Goal: Information Seeking & Learning: Learn about a topic

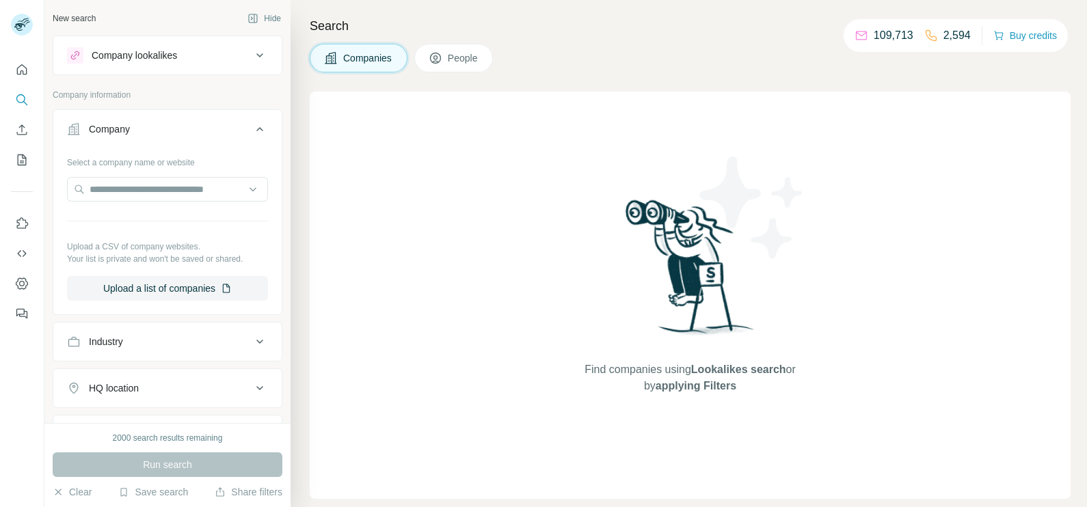
click at [146, 192] on input "text" at bounding box center [167, 189] width 201 height 25
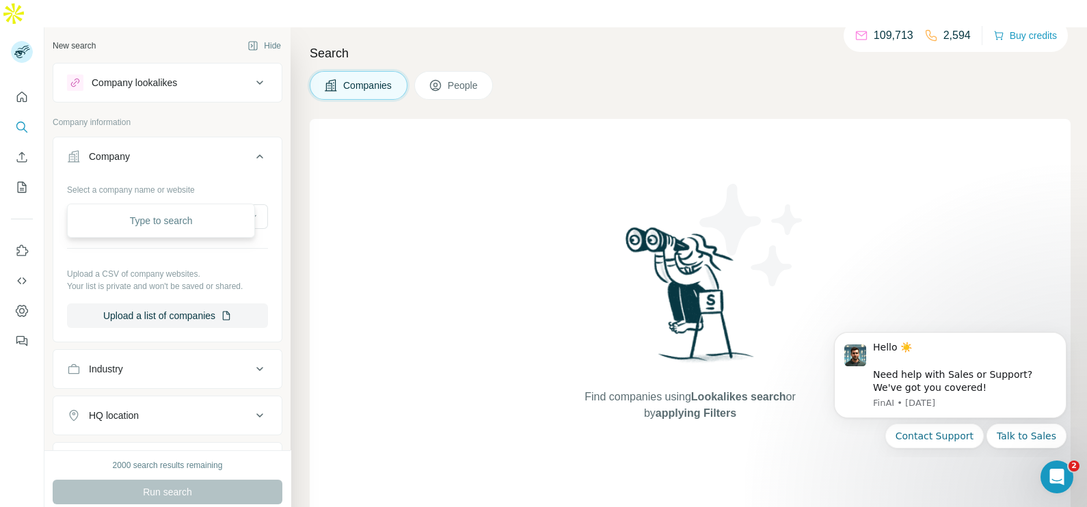
type input "*"
type input "**********"
drag, startPoint x: 146, startPoint y: 191, endPoint x: 62, endPoint y: 190, distance: 84.8
click at [62, 190] on div "**********" at bounding box center [167, 258] width 228 height 161
drag, startPoint x: 123, startPoint y: 191, endPoint x: 193, endPoint y: 124, distance: 97.2
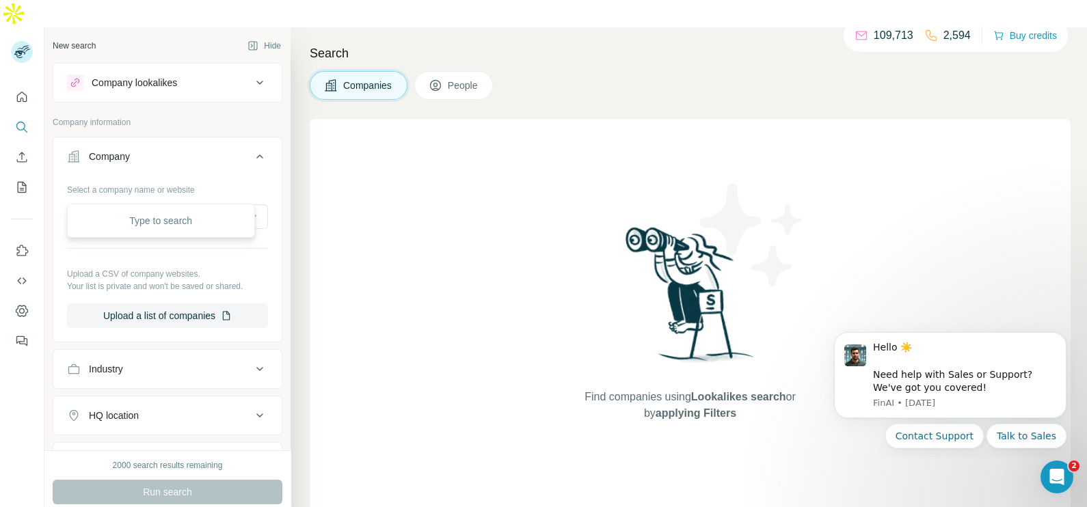
click at [193, 137] on div "Company Select a company name or website Upload a CSV of company websites. Your…" at bounding box center [168, 240] width 230 height 206
click at [256, 81] on icon at bounding box center [259, 83] width 7 height 4
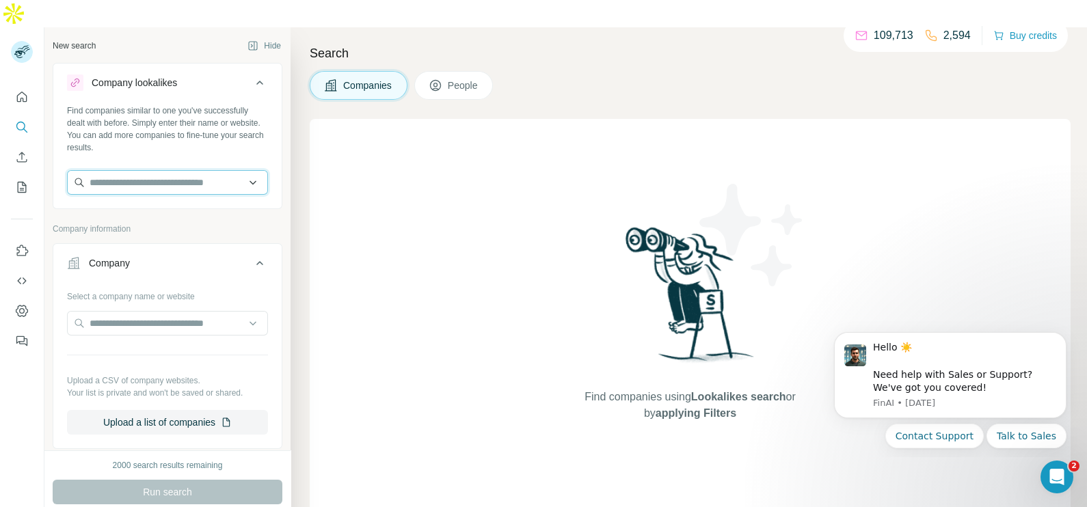
click at [157, 170] on input "text" at bounding box center [167, 182] width 201 height 25
paste input "**********"
type input "**********"
click at [24, 150] on icon "Enrich CSV" at bounding box center [22, 157] width 14 height 14
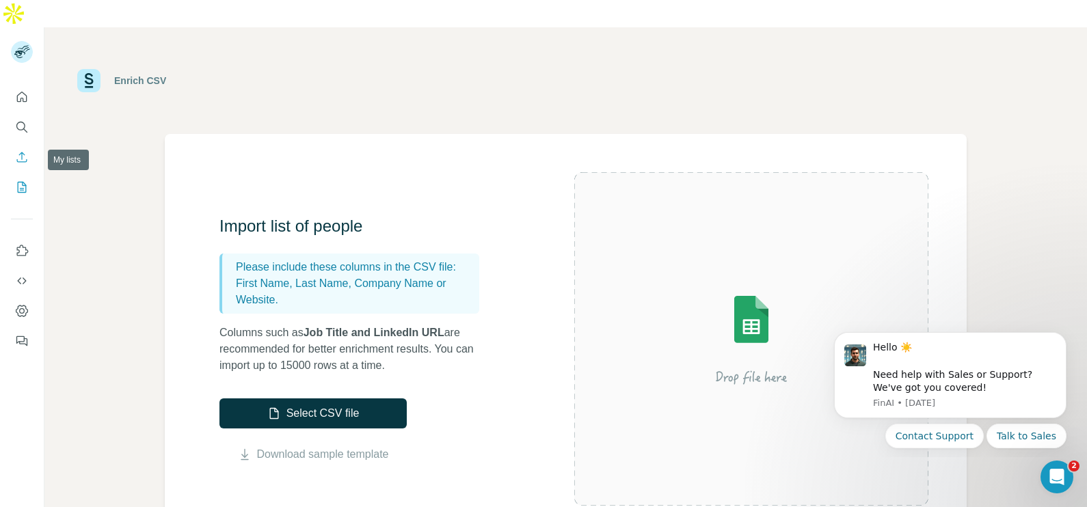
click at [27, 180] on icon "My lists" at bounding box center [22, 187] width 14 height 14
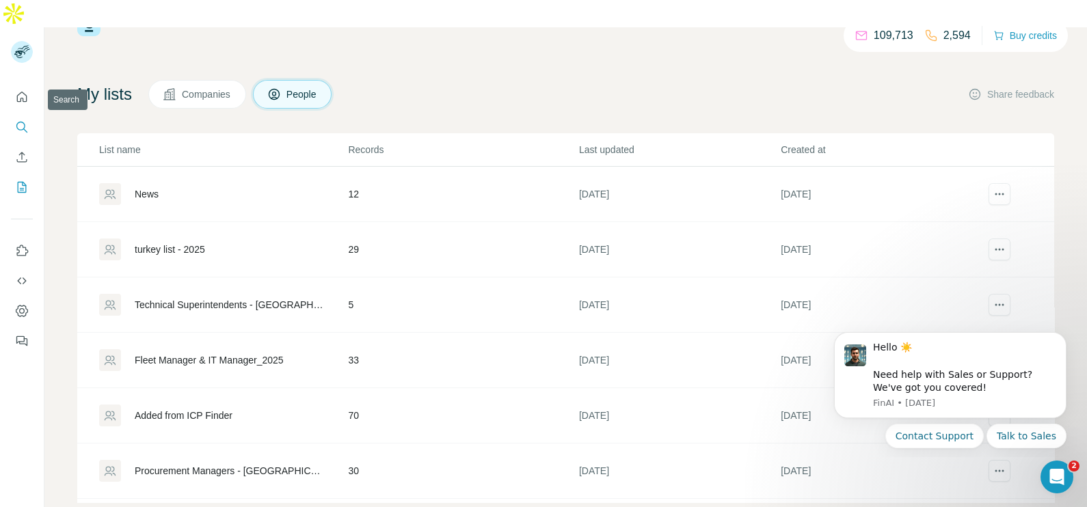
click at [23, 120] on icon "Search" at bounding box center [22, 127] width 14 height 14
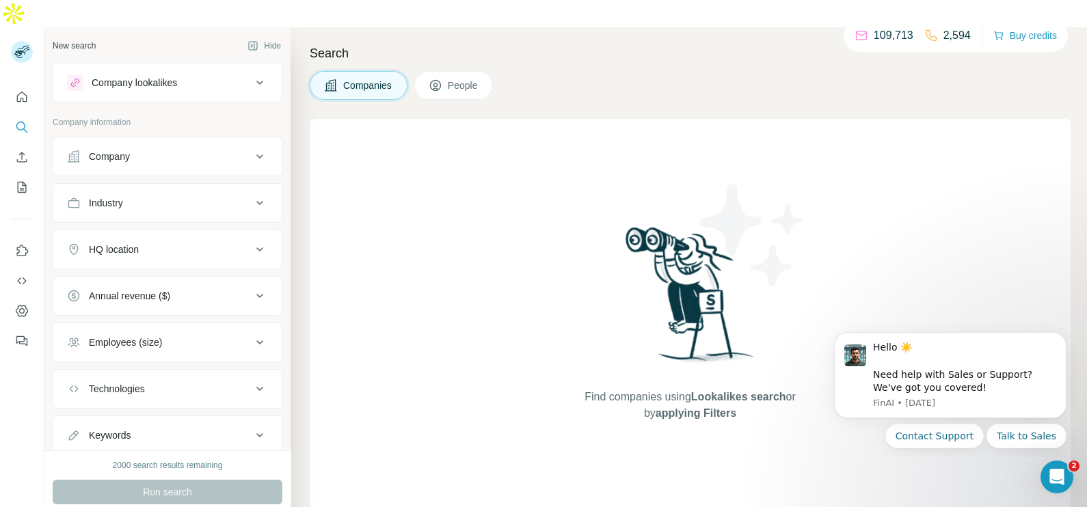
click at [252, 74] on icon at bounding box center [260, 82] width 16 height 16
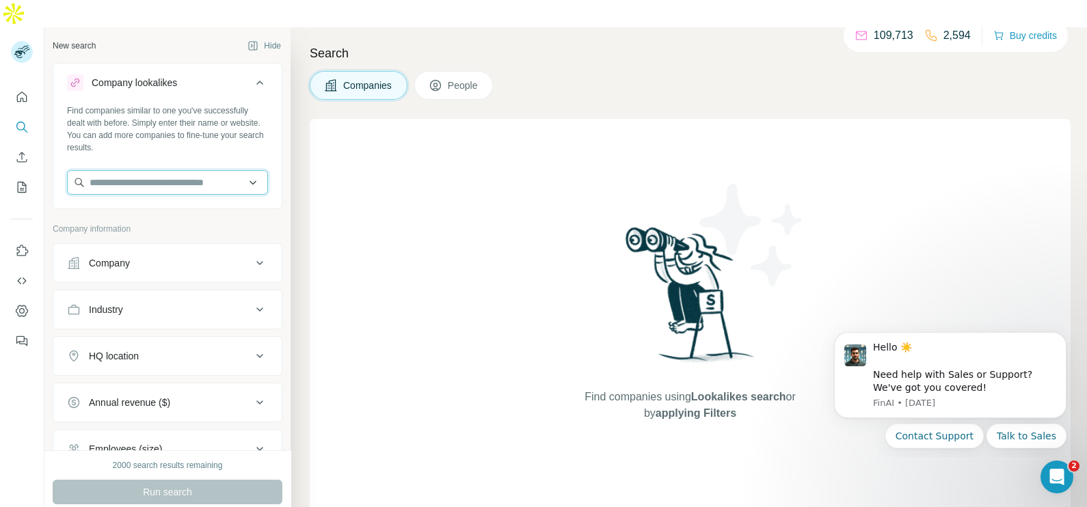
click at [125, 170] on input "text" at bounding box center [167, 182] width 201 height 25
paste input "**********"
type input "**********"
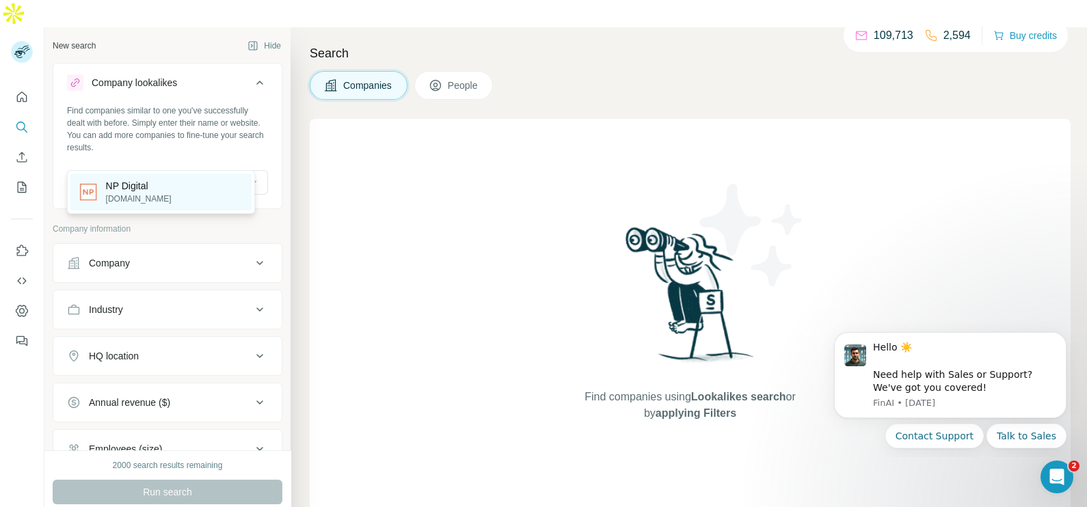
click at [126, 193] on p "[DOMAIN_NAME]" at bounding box center [139, 199] width 66 height 12
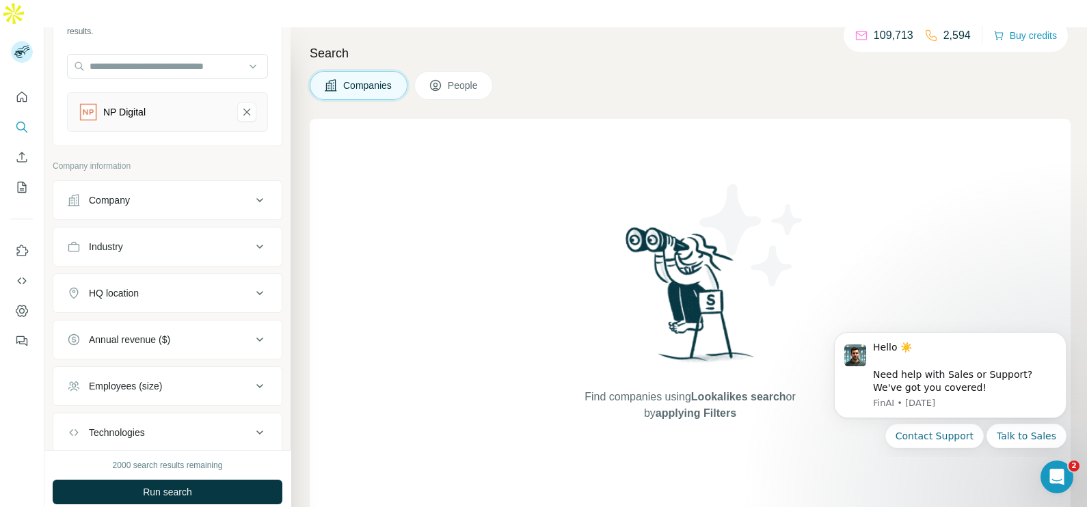
scroll to position [168, 0]
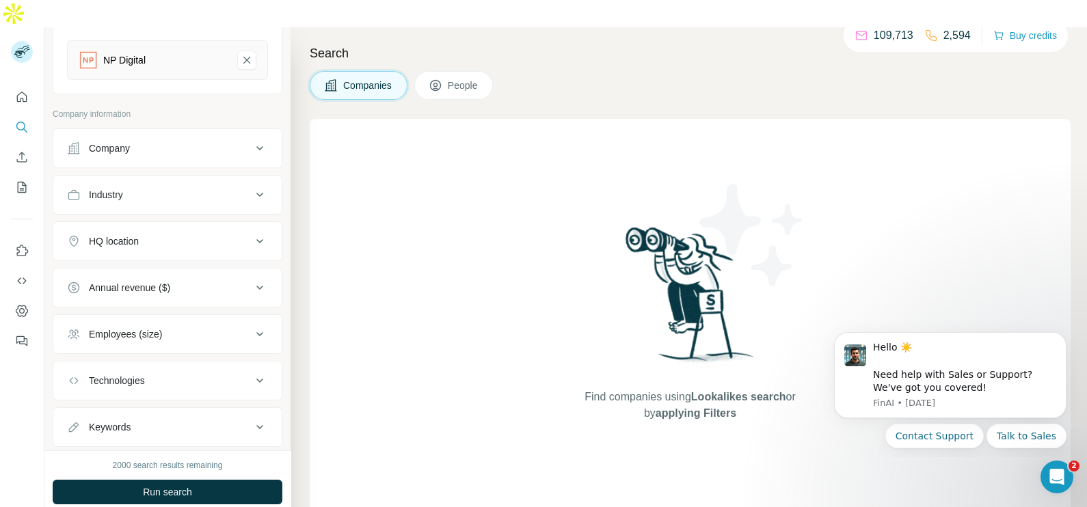
click at [252, 233] on icon at bounding box center [260, 241] width 16 height 16
click at [176, 263] on input "text" at bounding box center [167, 275] width 201 height 25
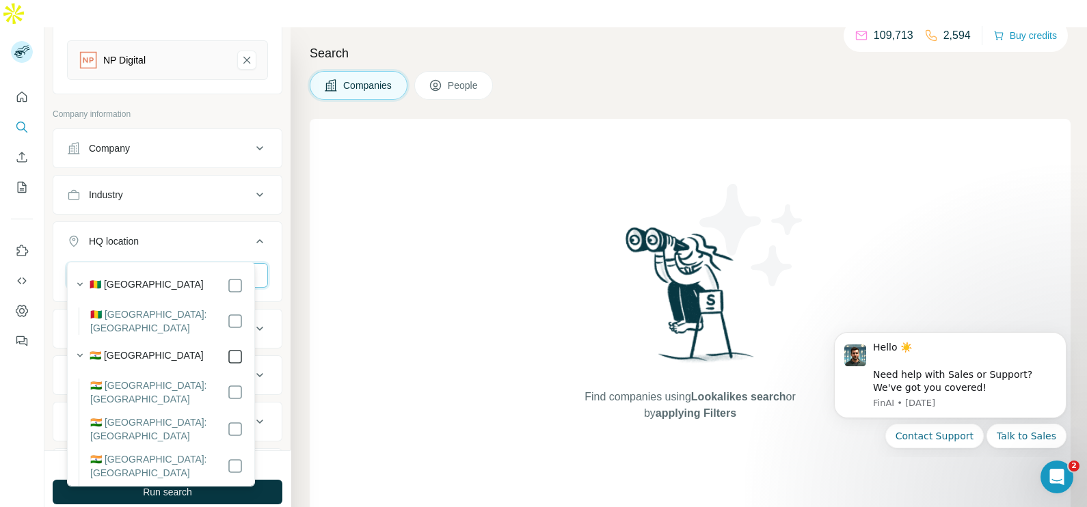
type input "*****"
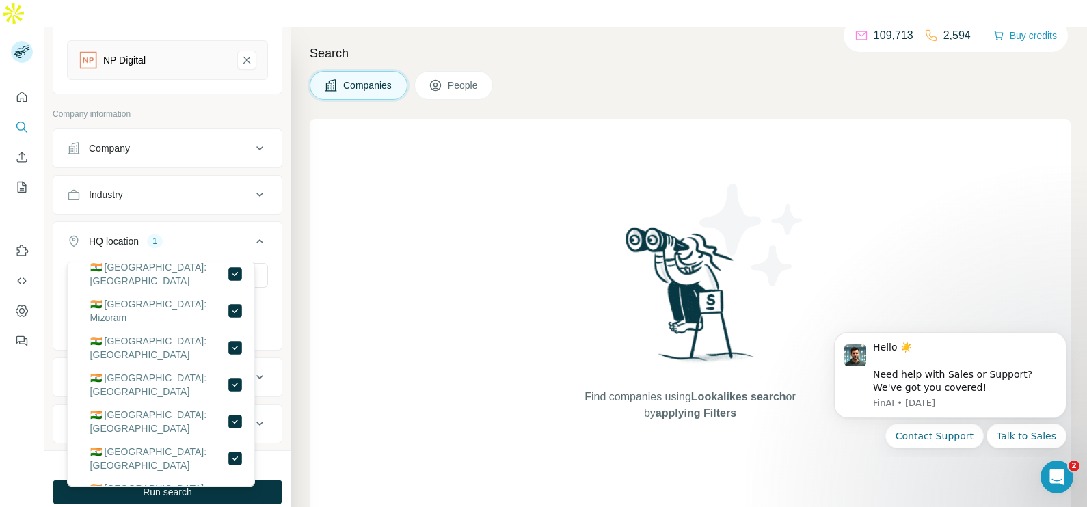
scroll to position [958, 0]
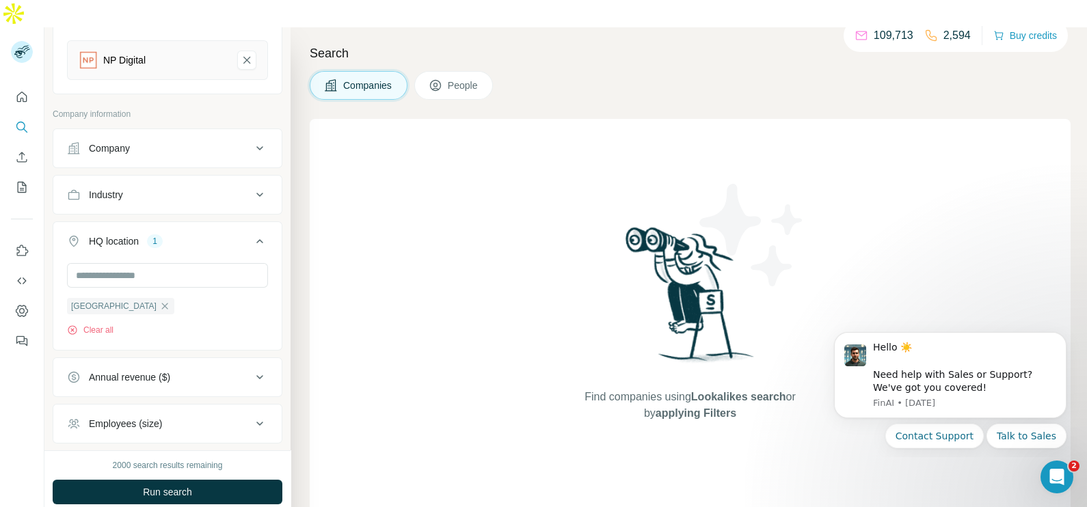
click at [364, 345] on div "Find companies using Lookalikes search or by applying Filters" at bounding box center [690, 322] width 761 height 407
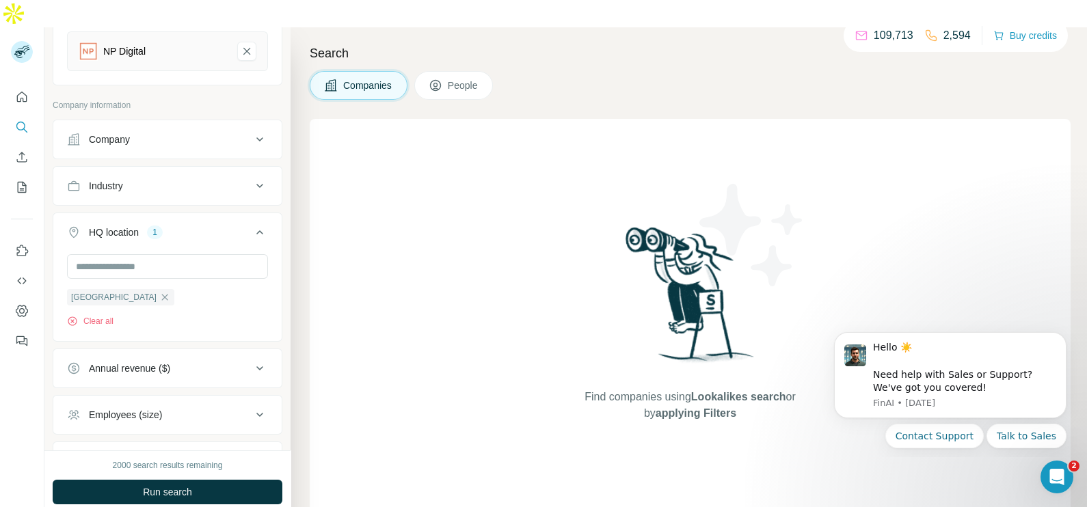
scroll to position [141, 0]
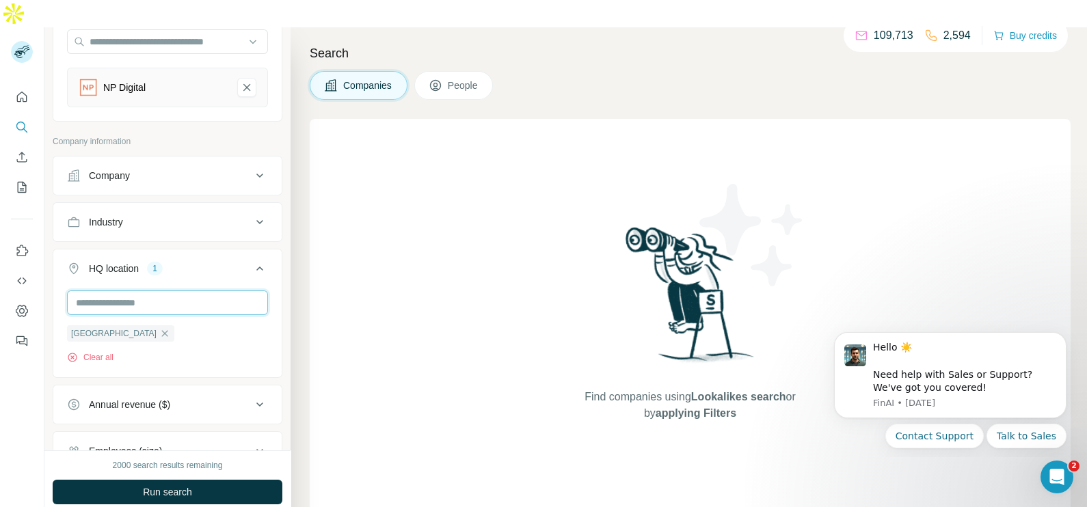
click at [156, 290] on input "text" at bounding box center [167, 302] width 201 height 25
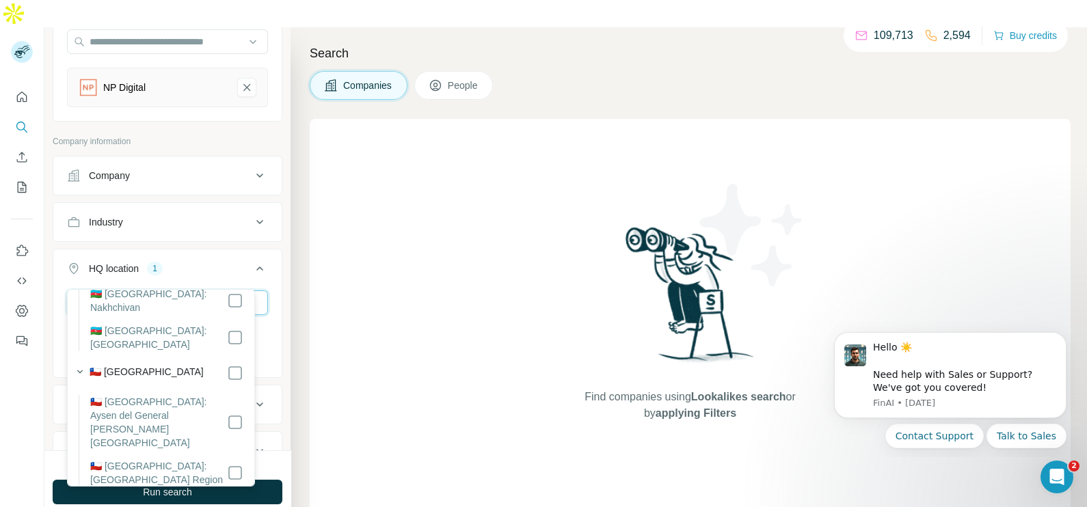
scroll to position [0, 0]
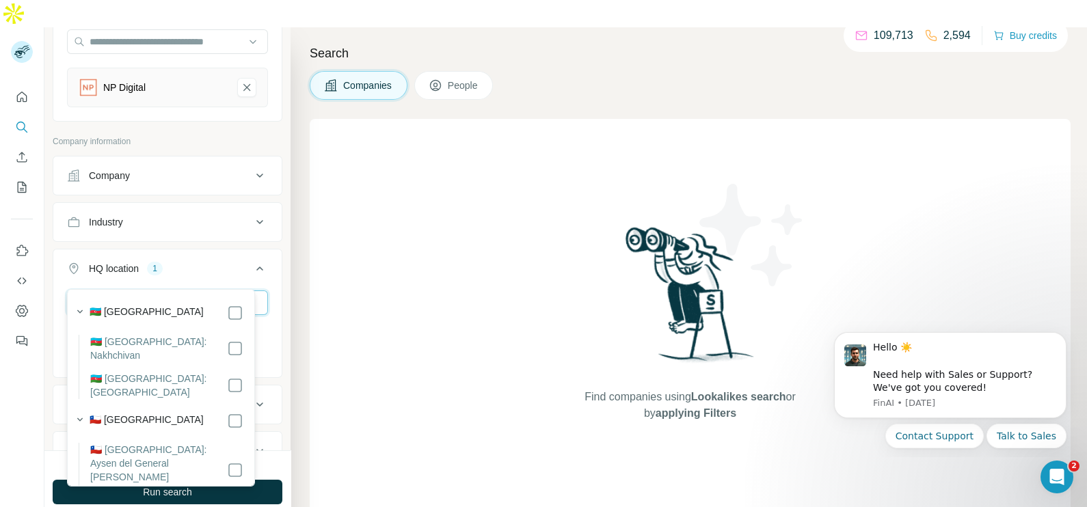
click at [117, 290] on input "***" at bounding box center [167, 302] width 201 height 25
type input "*"
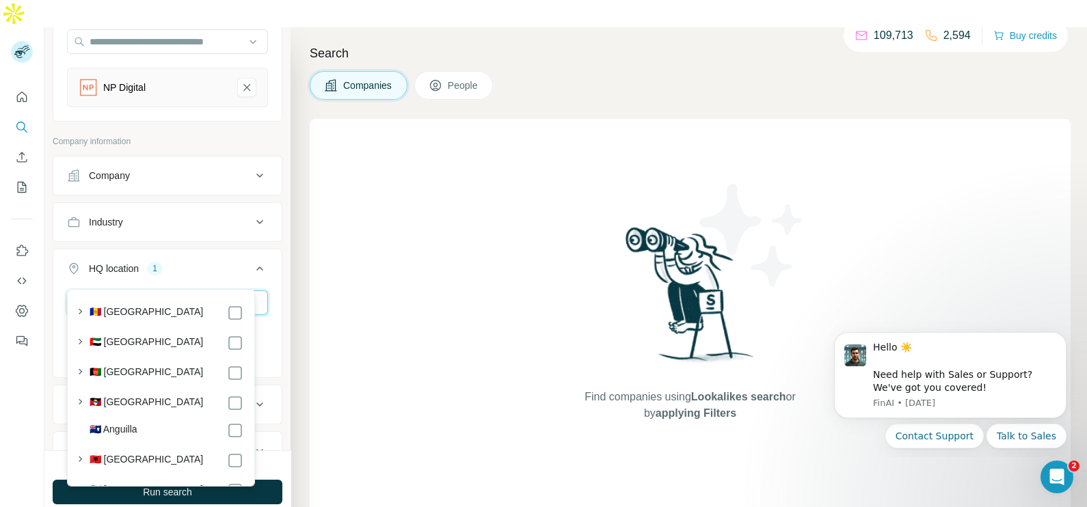
click at [112, 290] on input "text" at bounding box center [167, 302] width 201 height 25
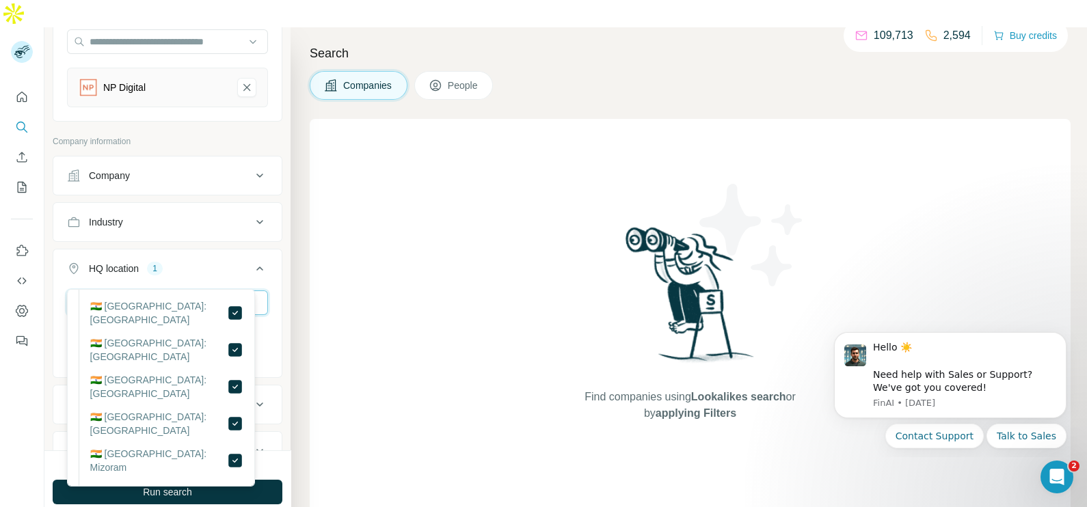
scroll to position [835, 0]
type input "*****"
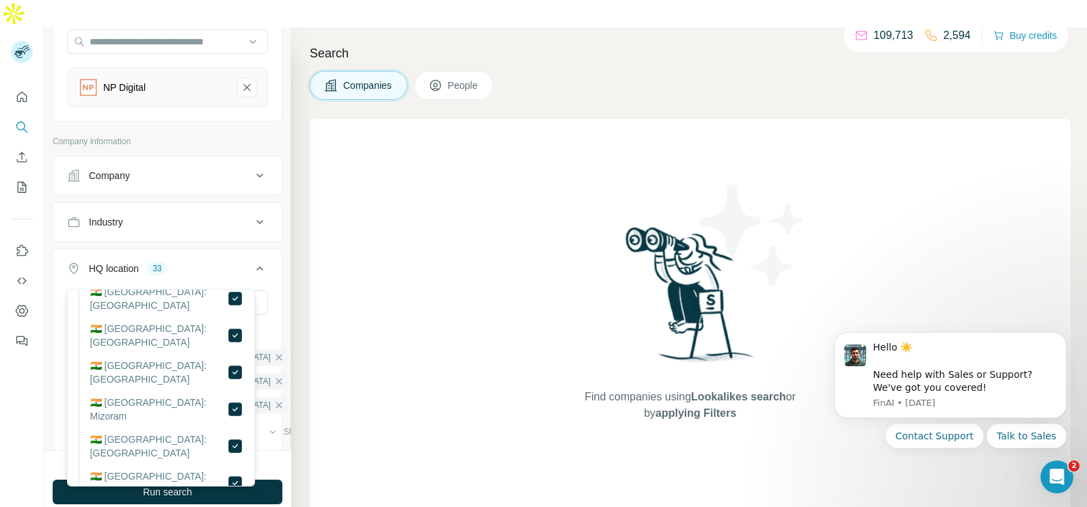
click at [221, 455] on ol "🇮🇳 [GEOGRAPHIC_DATA]: [GEOGRAPHIC_DATA] 🇮🇳 [GEOGRAPHIC_DATA]: [GEOGRAPHIC_DATA]…" at bounding box center [156, 193] width 173 height 1346
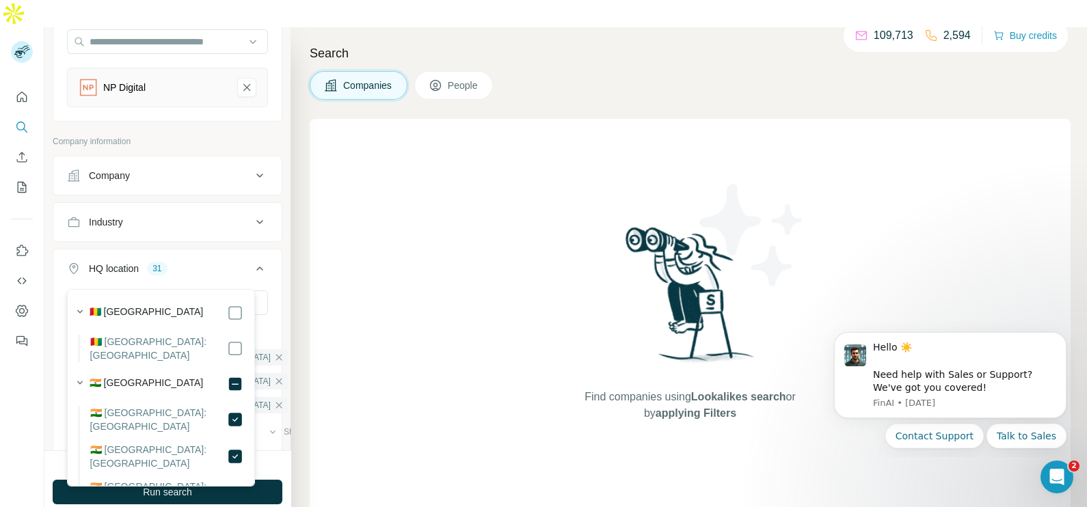
scroll to position [1, 0]
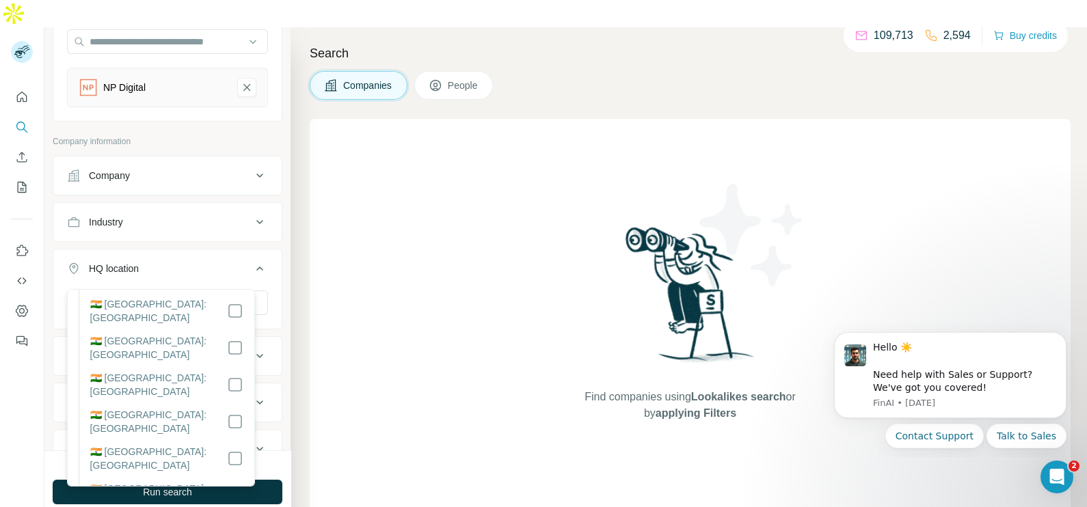
scroll to position [447, 0]
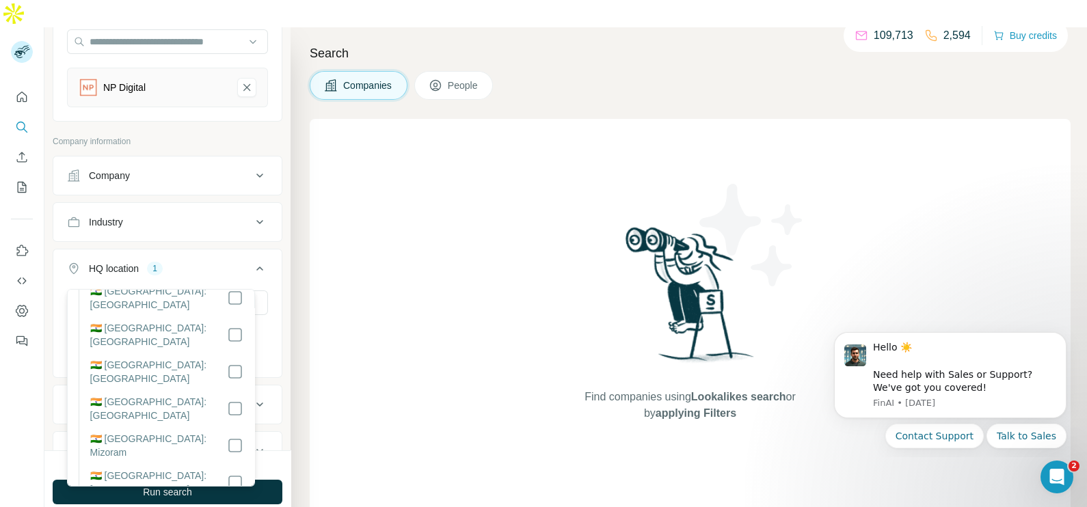
scroll to position [851, 0]
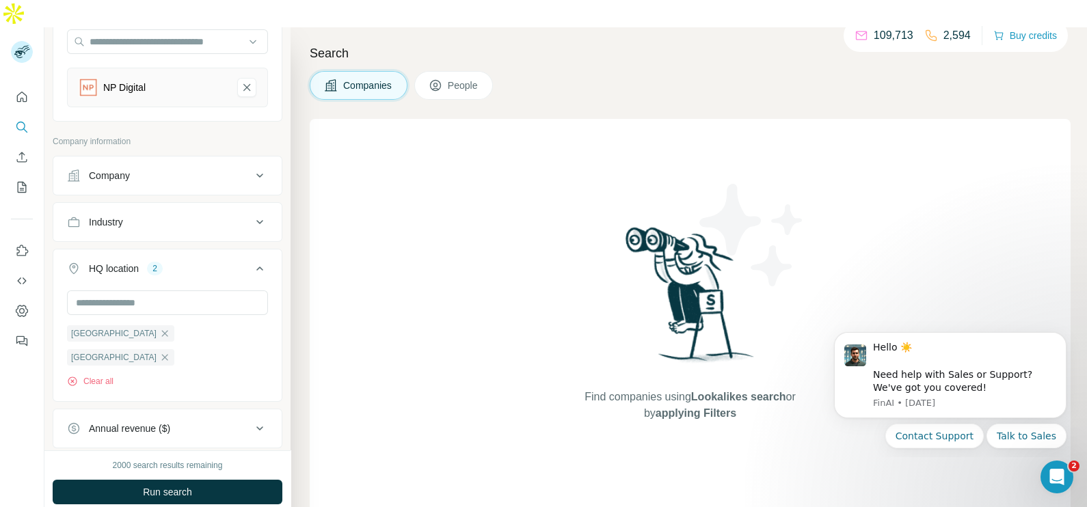
click at [328, 384] on div "Find companies using Lookalikes search or by applying Filters" at bounding box center [690, 322] width 761 height 407
click at [454, 71] on button "People" at bounding box center [453, 85] width 79 height 29
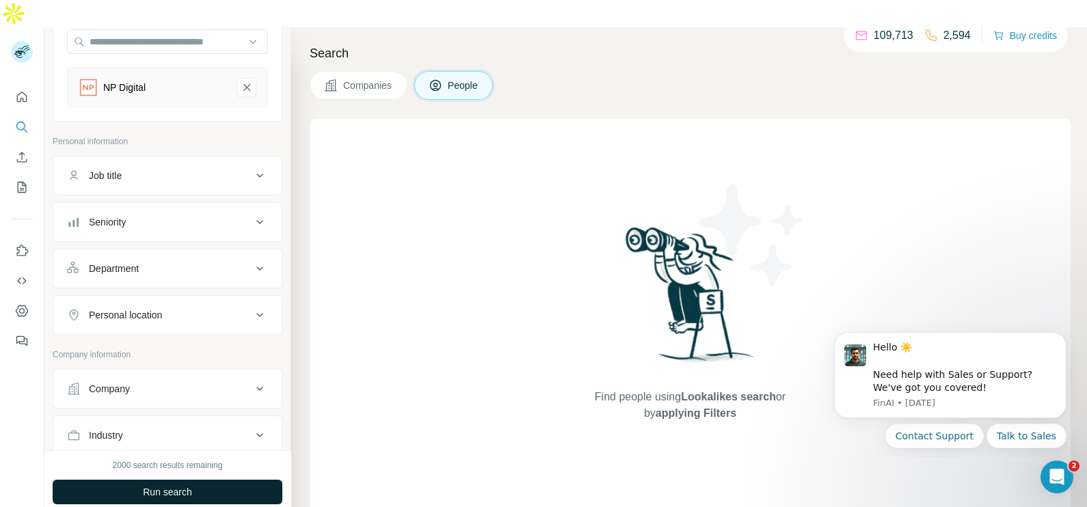
click at [172, 485] on span "Run search" at bounding box center [167, 492] width 49 height 14
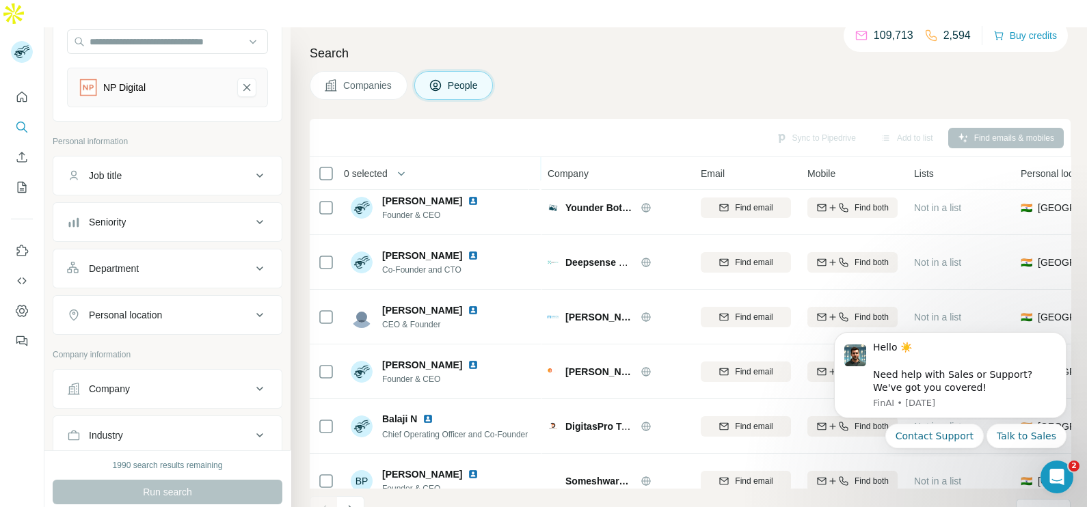
scroll to position [256, 0]
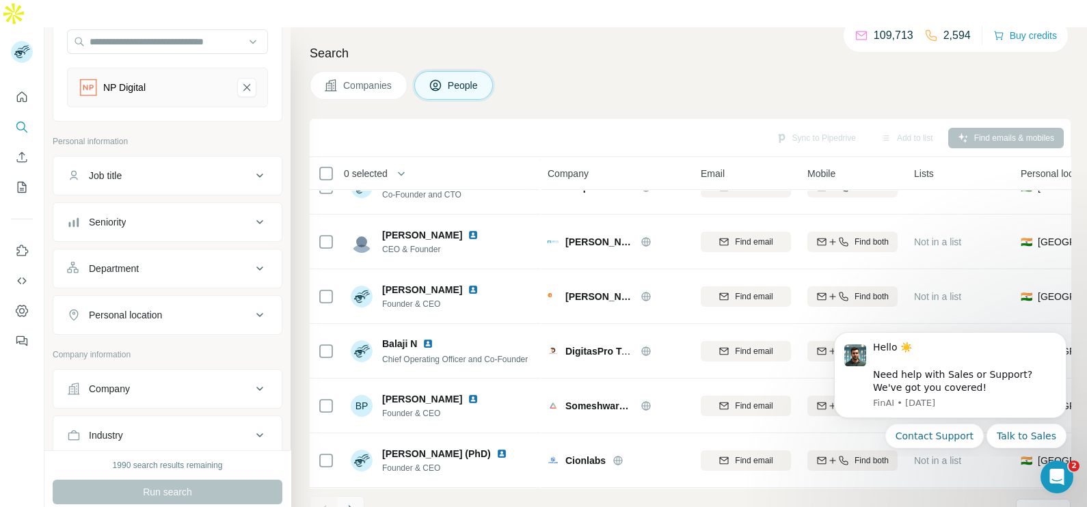
click at [350, 503] on icon "Navigate to next page" at bounding box center [351, 510] width 14 height 14
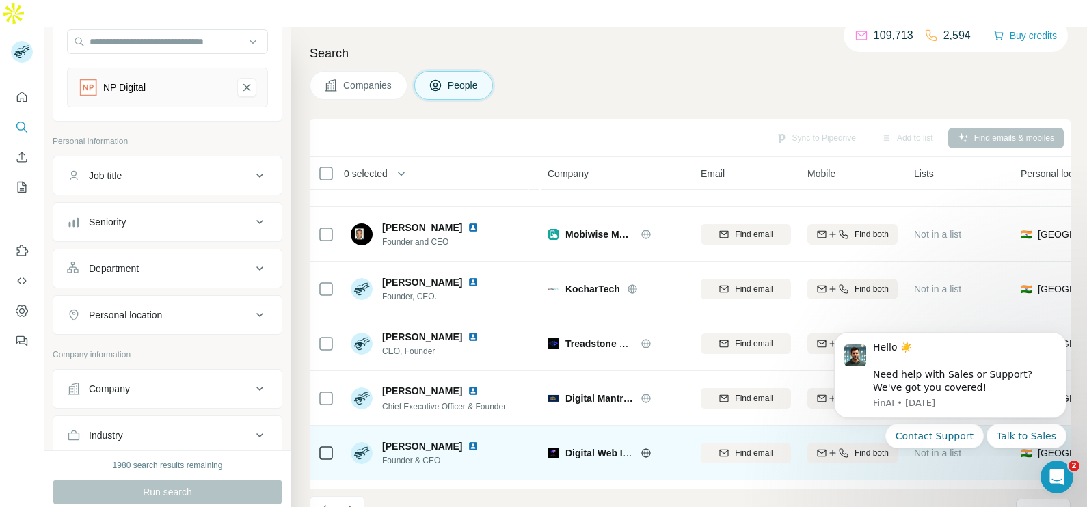
scroll to position [0, 0]
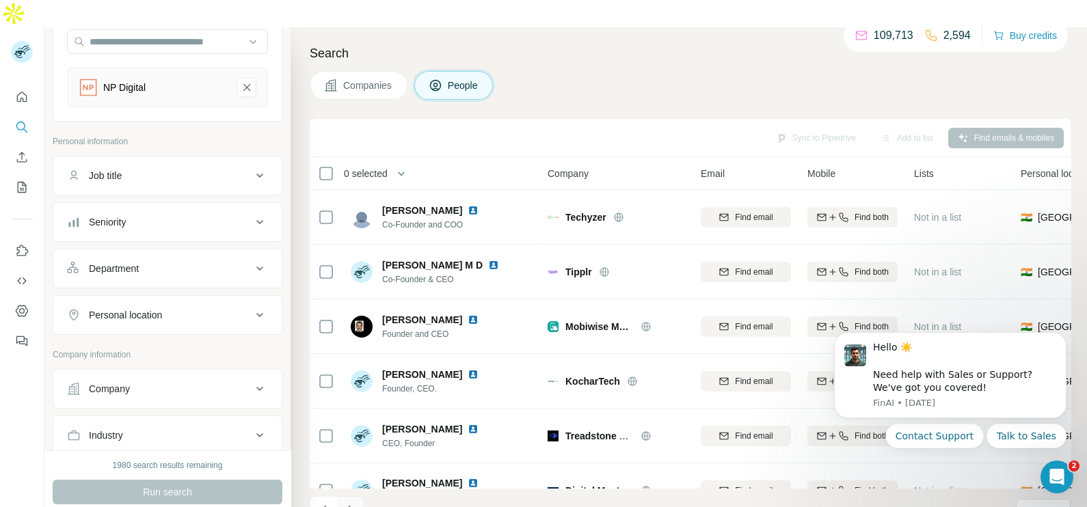
click at [349, 503] on icon "Navigate to next page" at bounding box center [351, 510] width 14 height 14
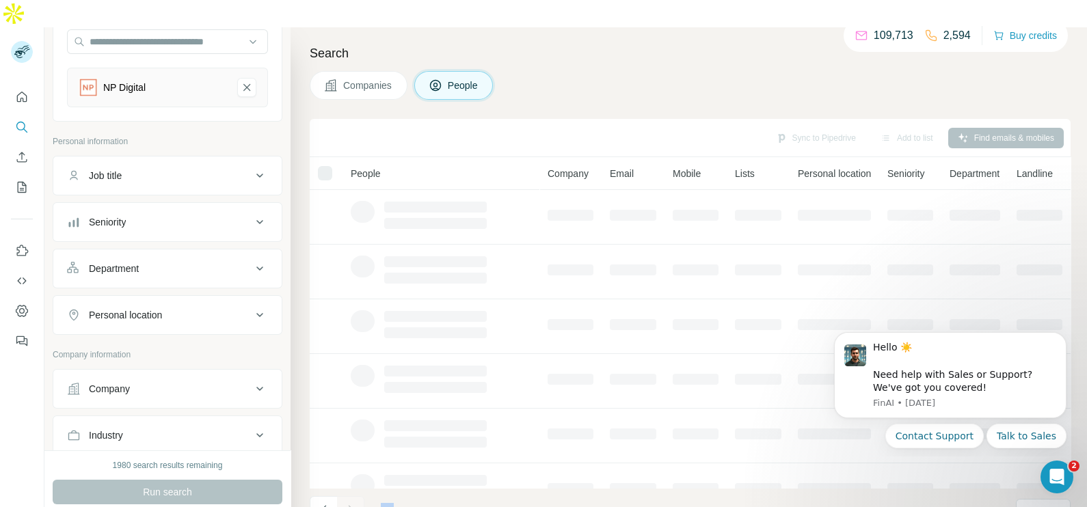
click at [349, 496] on div at bounding box center [350, 509] width 27 height 27
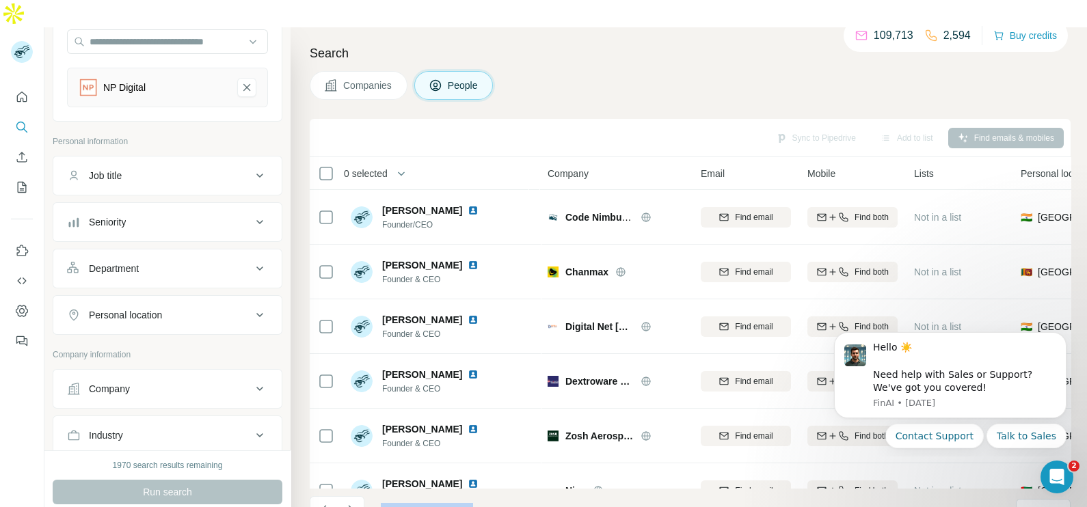
click at [361, 79] on span "Companies" at bounding box center [368, 86] width 50 height 14
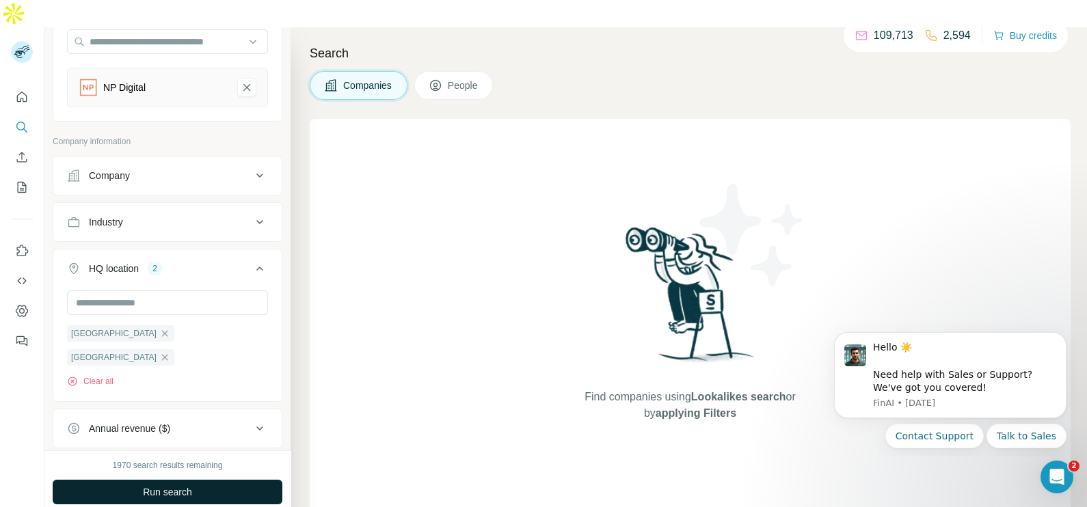
click at [212, 480] on button "Run search" at bounding box center [168, 492] width 230 height 25
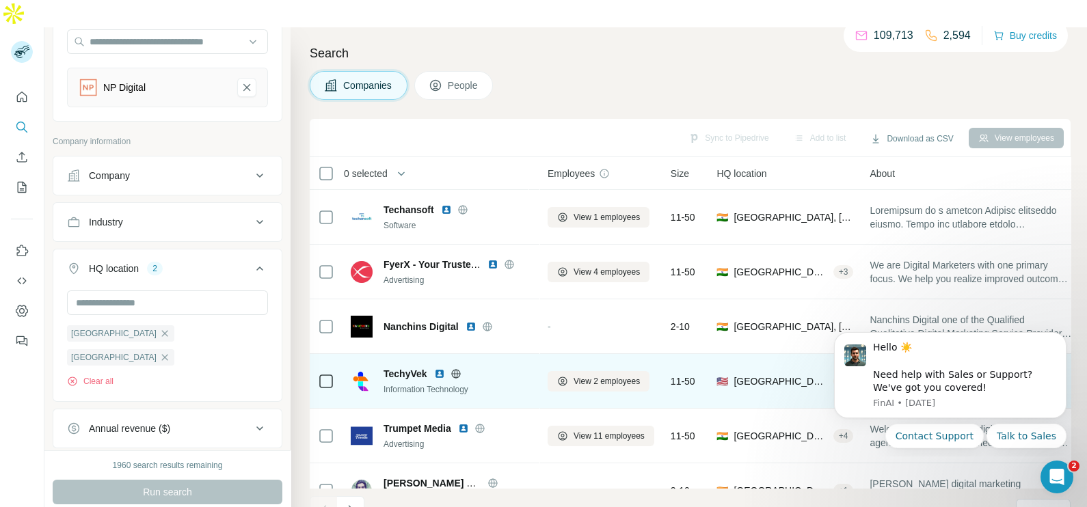
scroll to position [256, 0]
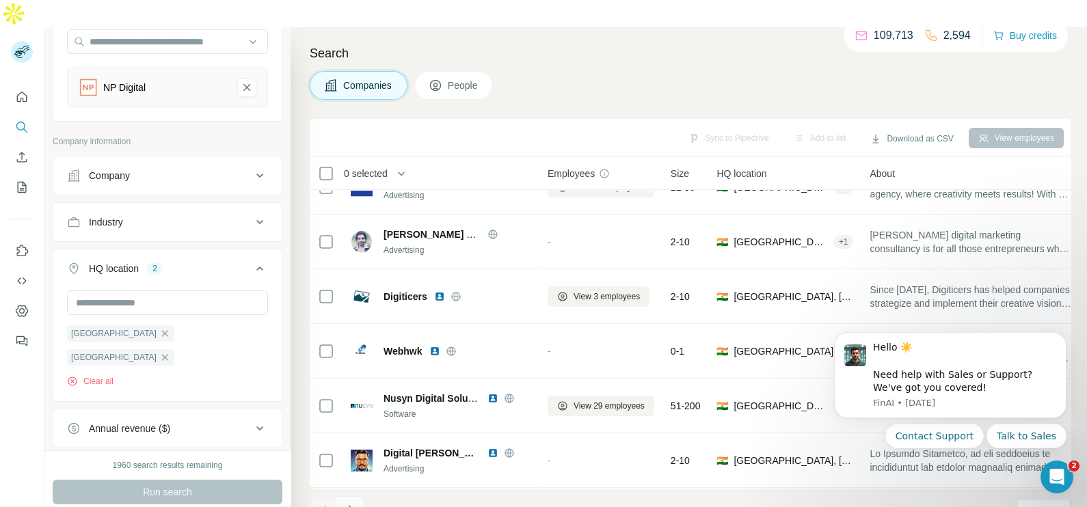
click at [351, 503] on icon "Navigate to next page" at bounding box center [351, 510] width 14 height 14
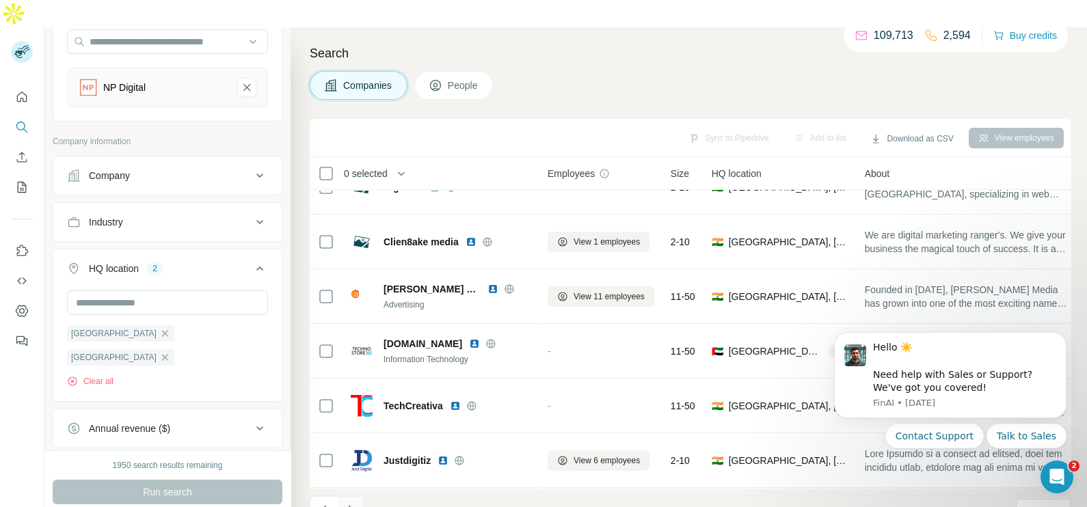
click at [351, 503] on icon "Navigate to next page" at bounding box center [351, 510] width 14 height 14
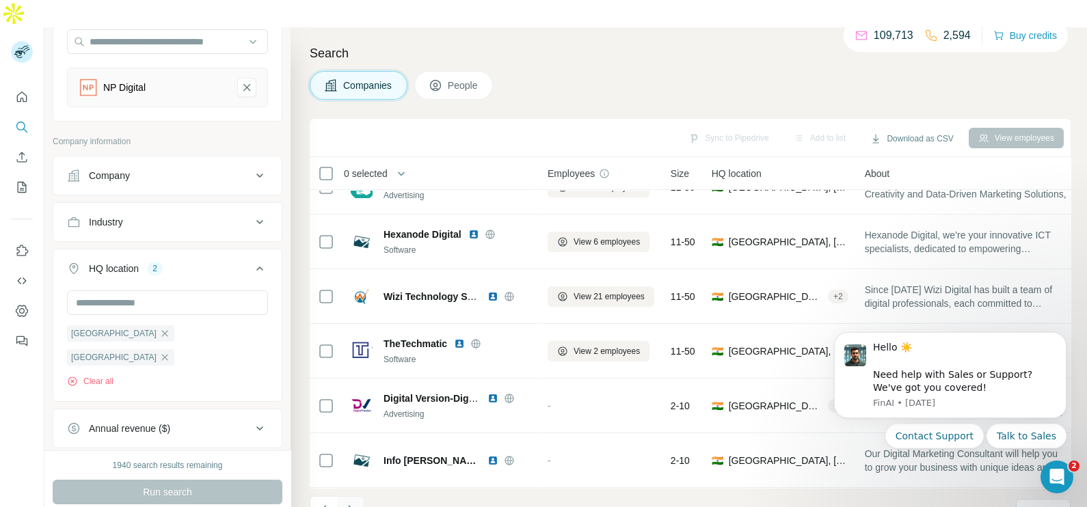
click at [344, 503] on icon "Navigate to next page" at bounding box center [351, 510] width 14 height 14
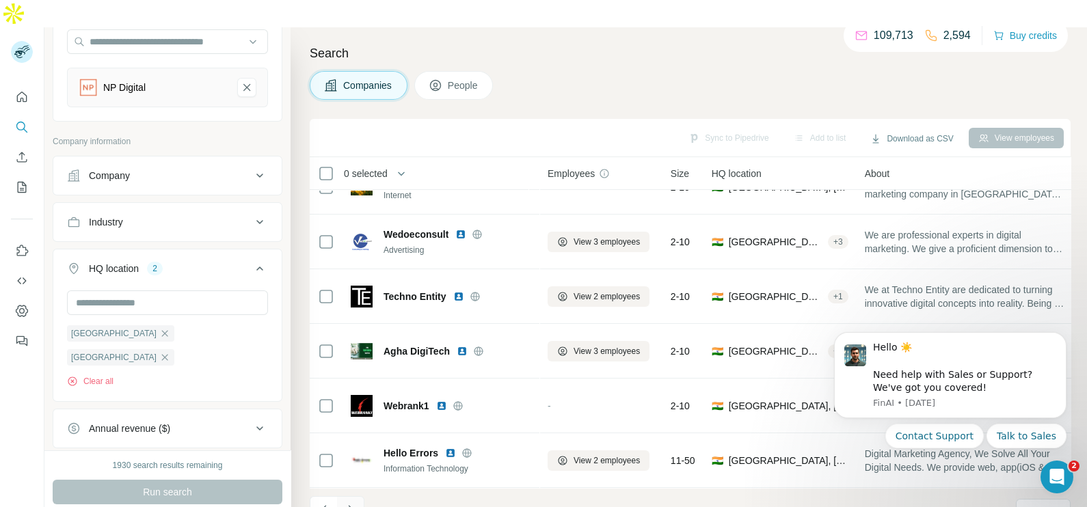
click at [345, 503] on icon "Navigate to next page" at bounding box center [351, 510] width 14 height 14
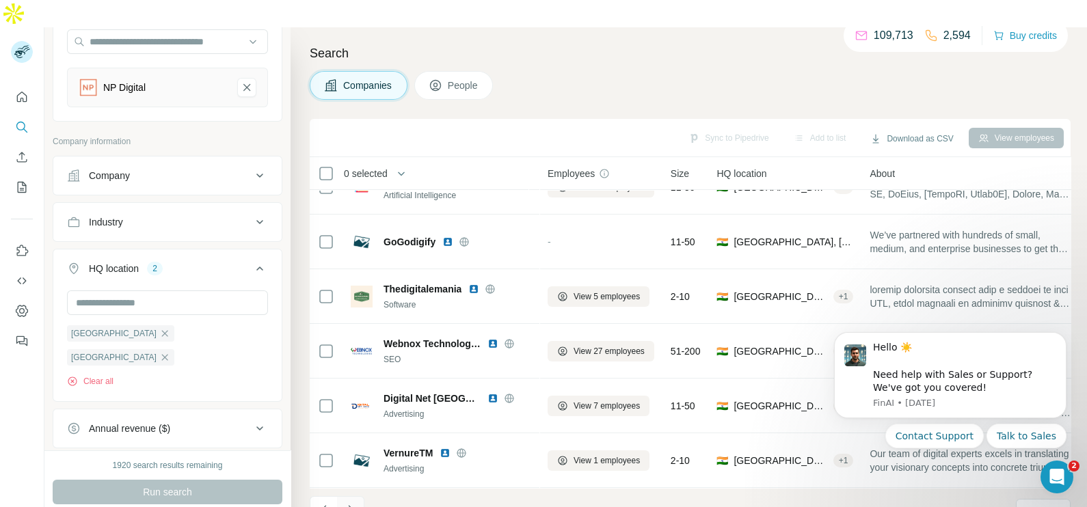
click at [345, 503] on icon "Navigate to next page" at bounding box center [351, 510] width 14 height 14
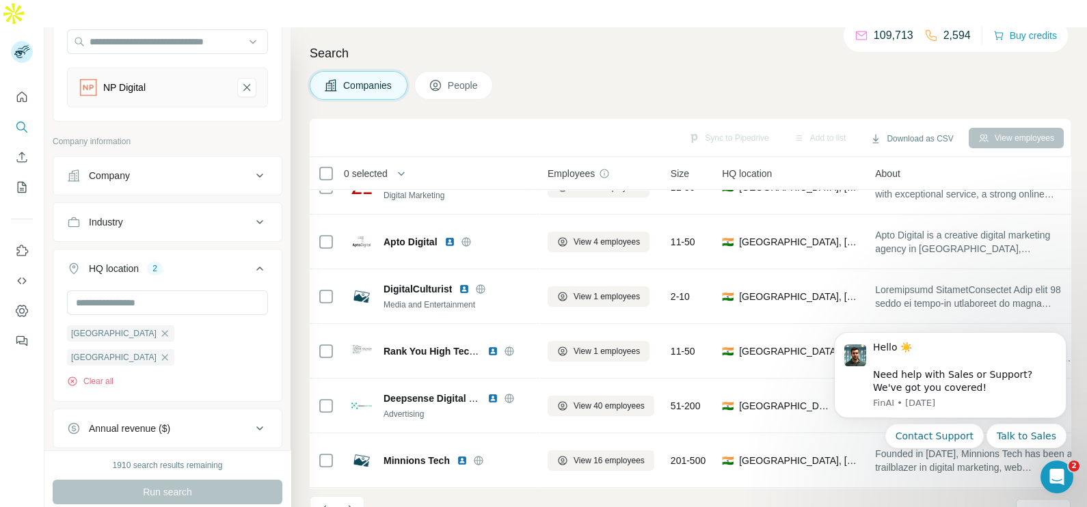
click at [252, 167] on icon at bounding box center [260, 175] width 16 height 16
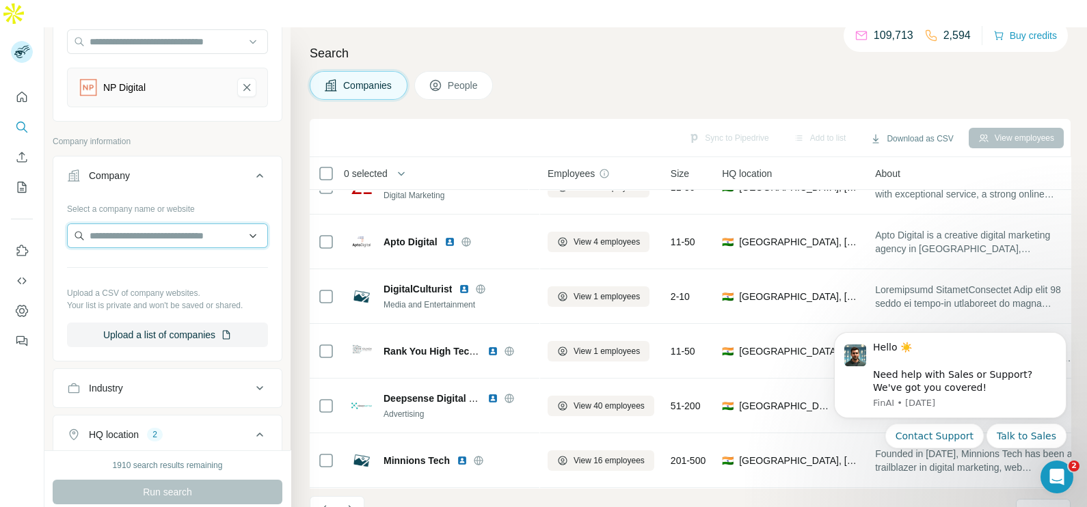
click at [133, 223] on input "text" at bounding box center [167, 235] width 201 height 25
type input "*"
type input "**********"
click at [240, 223] on input "**********" at bounding box center [167, 235] width 201 height 25
click at [323, 505] on icon "Navigate to previous page" at bounding box center [323, 509] width 5 height 9
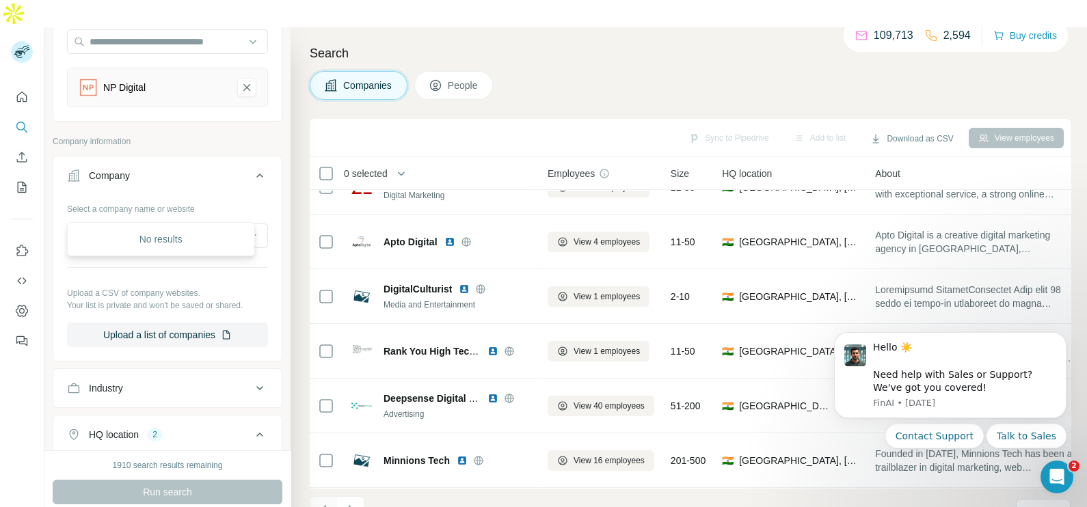
click at [323, 505] on icon "Navigate to previous page" at bounding box center [323, 509] width 5 height 9
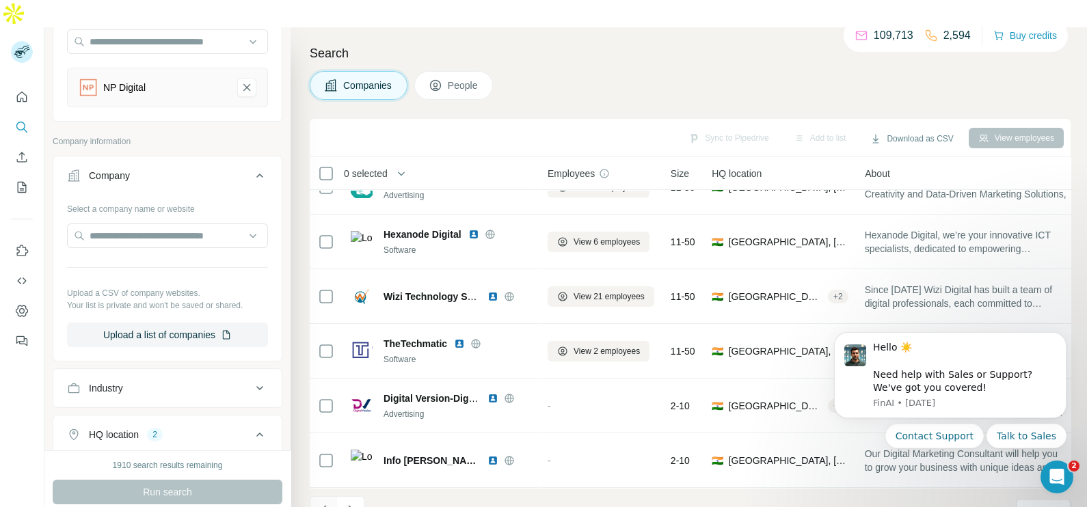
click at [323, 505] on icon "Navigate to previous page" at bounding box center [323, 509] width 5 height 9
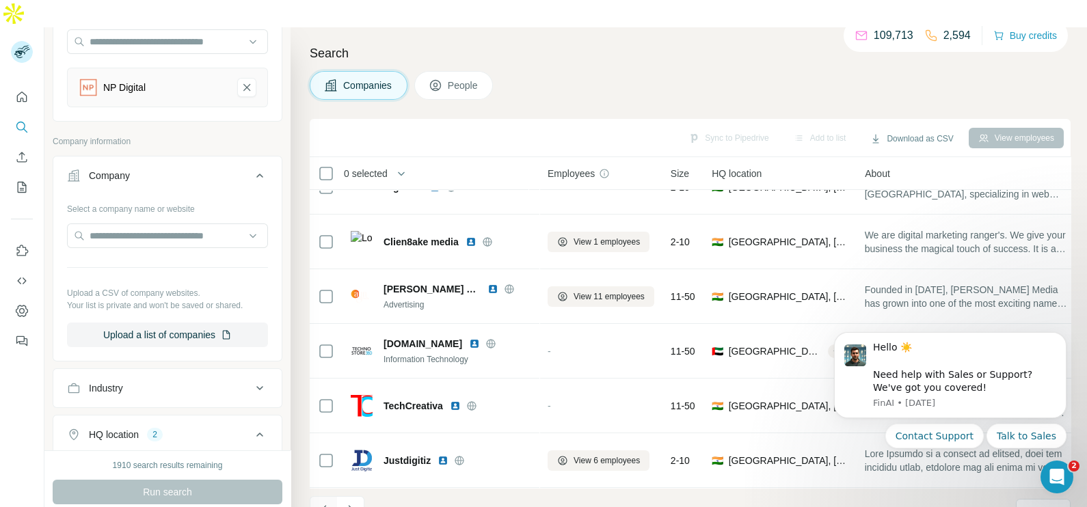
click at [323, 505] on icon "Navigate to previous page" at bounding box center [323, 509] width 5 height 9
click at [323, 496] on div at bounding box center [323, 509] width 27 height 27
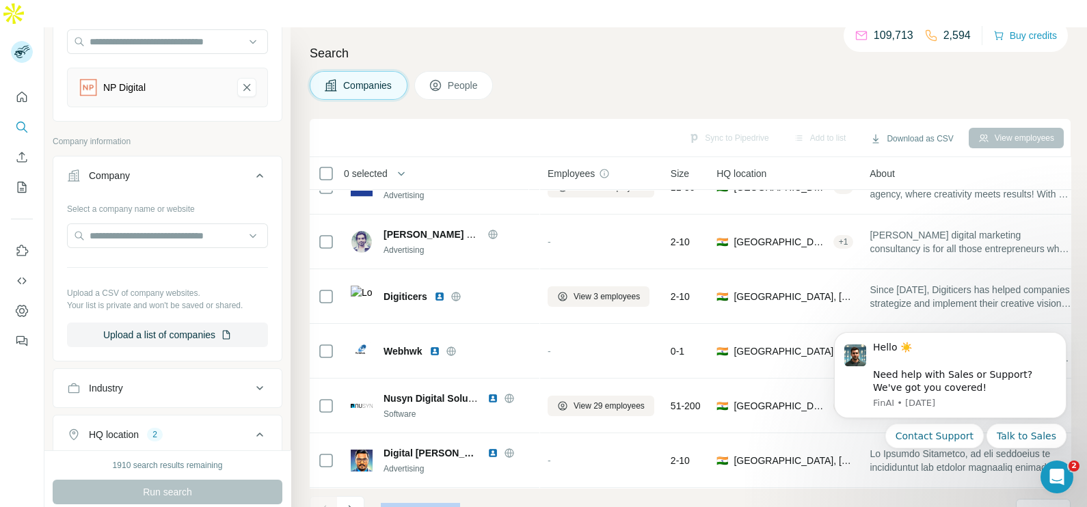
click at [323, 496] on div at bounding box center [323, 509] width 27 height 27
drag, startPoint x: 323, startPoint y: 485, endPoint x: 585, endPoint y: 475, distance: 262.0
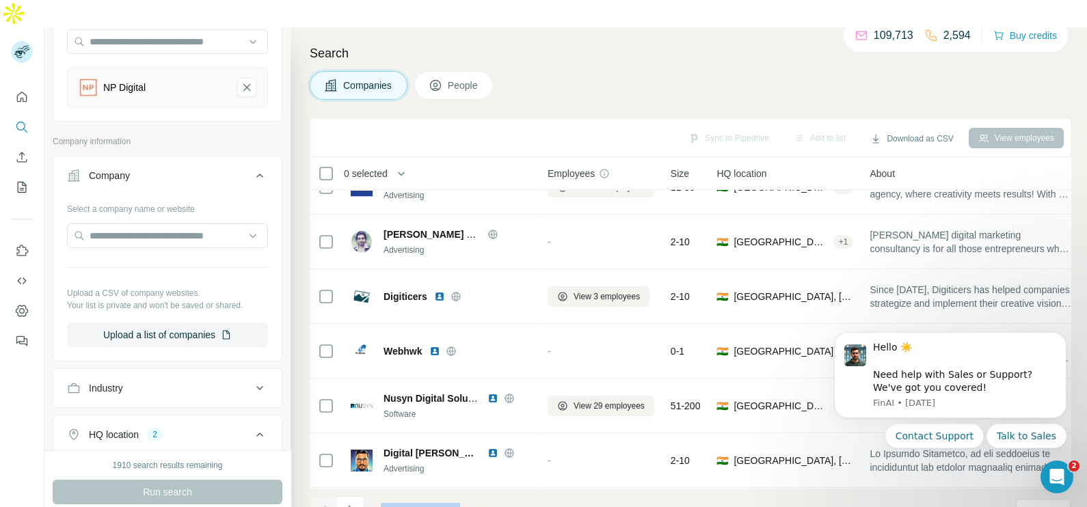
click at [585, 488] on footer "1 - 10 of 406 results Rows per page 10" at bounding box center [690, 511] width 761 height 46
click at [547, 489] on footer "1 - 10 of 406 results Rows per page 10" at bounding box center [690, 511] width 761 height 46
click at [353, 503] on icon "Navigate to next page" at bounding box center [351, 510] width 14 height 14
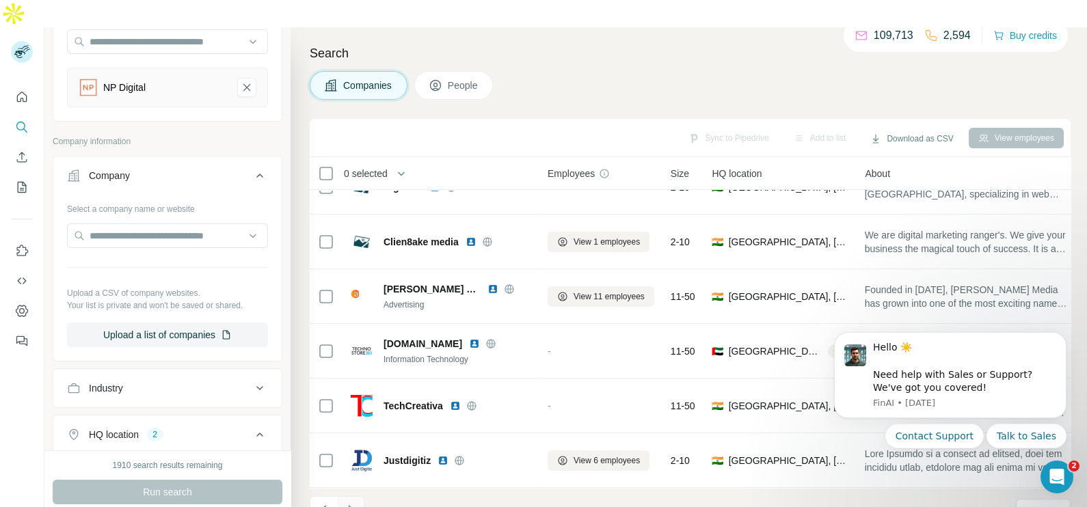
click at [353, 503] on icon "Navigate to next page" at bounding box center [351, 510] width 14 height 14
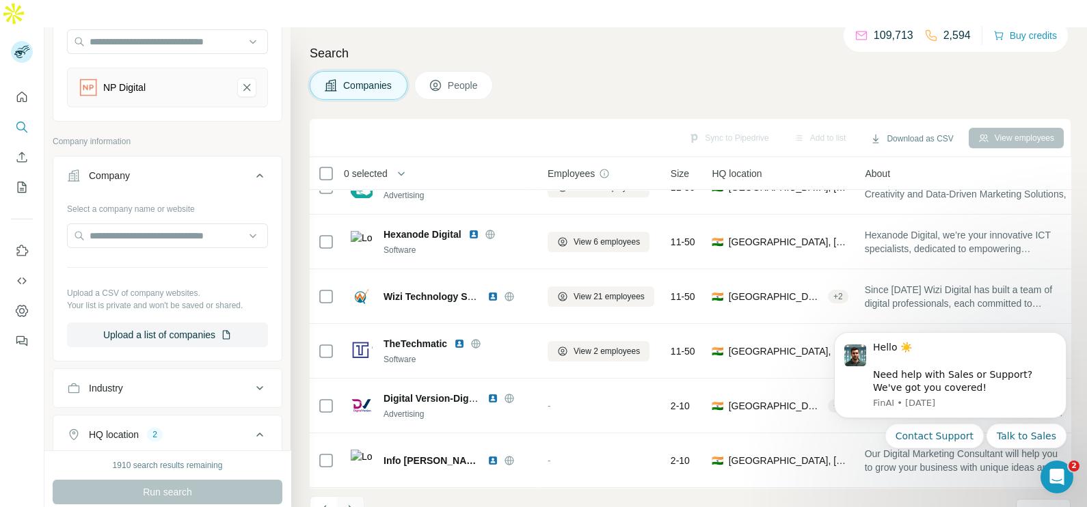
click at [353, 503] on icon "Navigate to next page" at bounding box center [351, 510] width 14 height 14
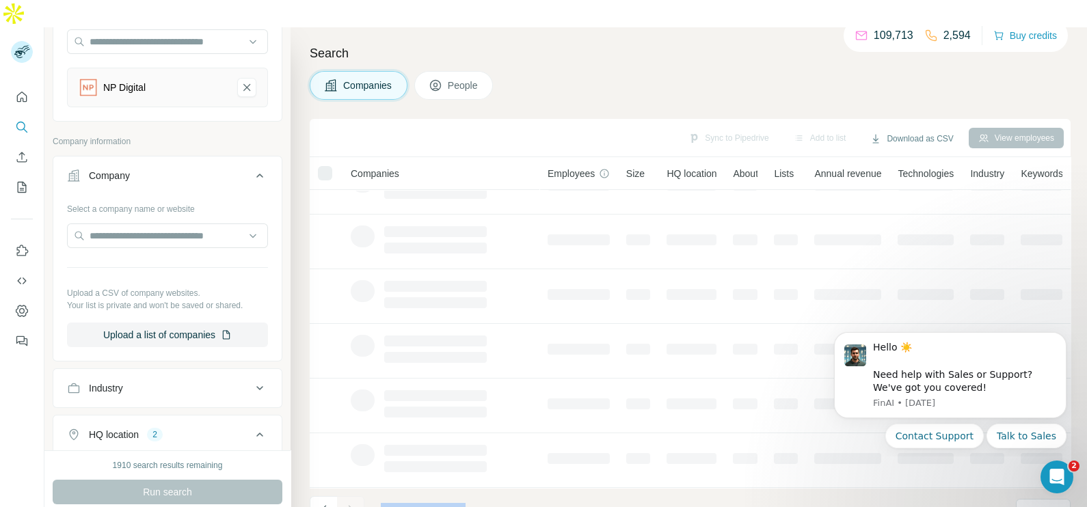
click at [353, 496] on div at bounding box center [350, 509] width 27 height 27
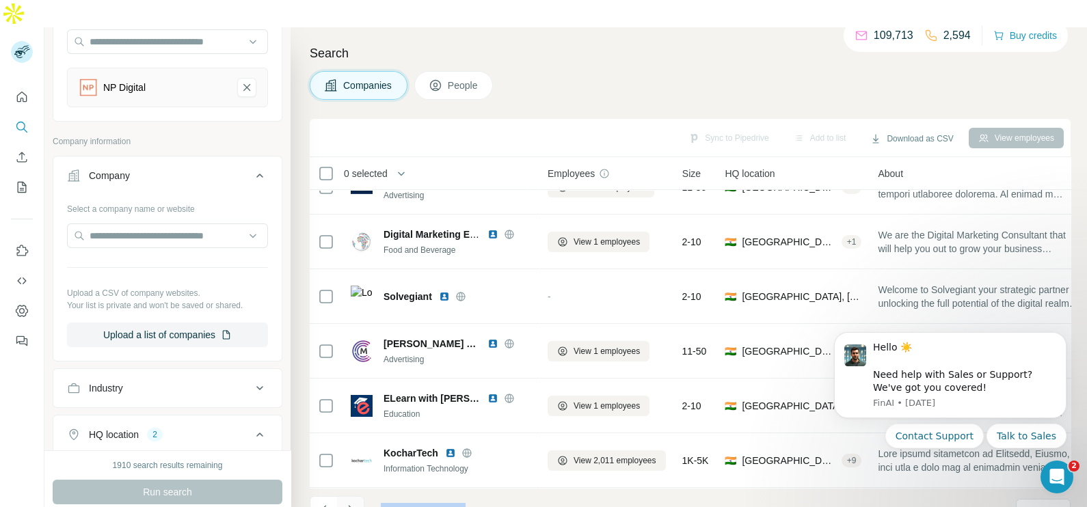
click at [353, 503] on icon "Navigate to next page" at bounding box center [351, 510] width 14 height 14
click at [353, 496] on div at bounding box center [350, 509] width 27 height 27
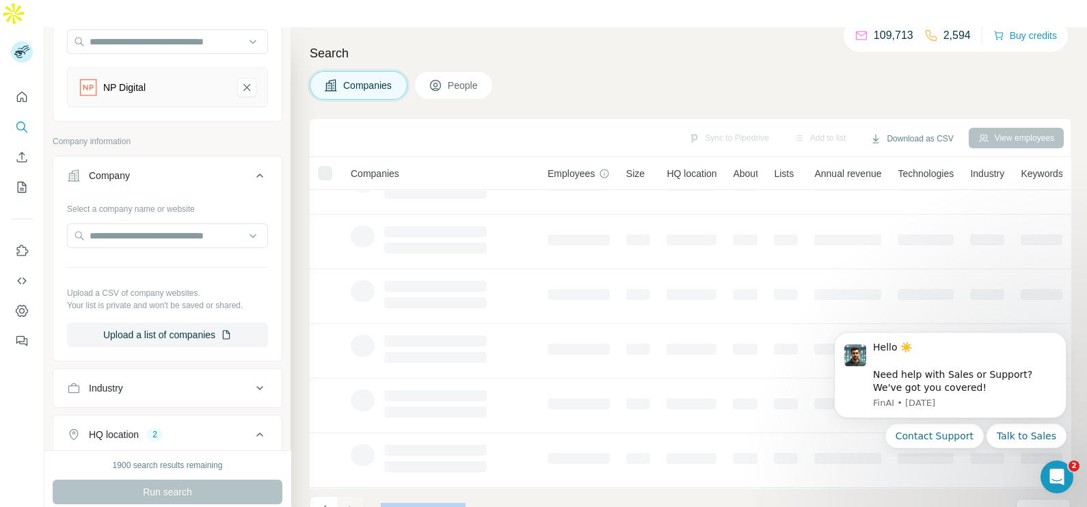
click at [353, 496] on div at bounding box center [350, 509] width 27 height 27
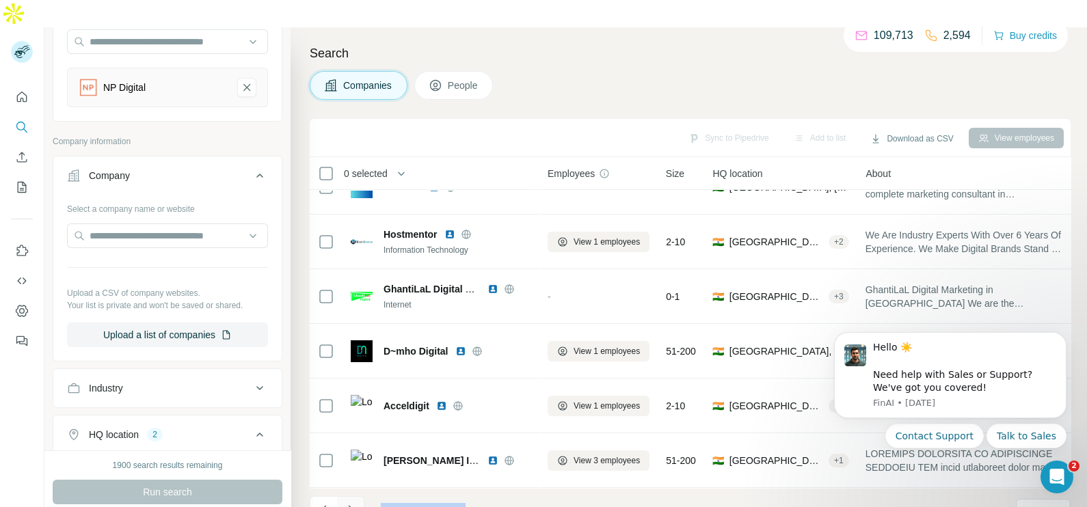
click at [353, 503] on icon "Navigate to next page" at bounding box center [351, 510] width 14 height 14
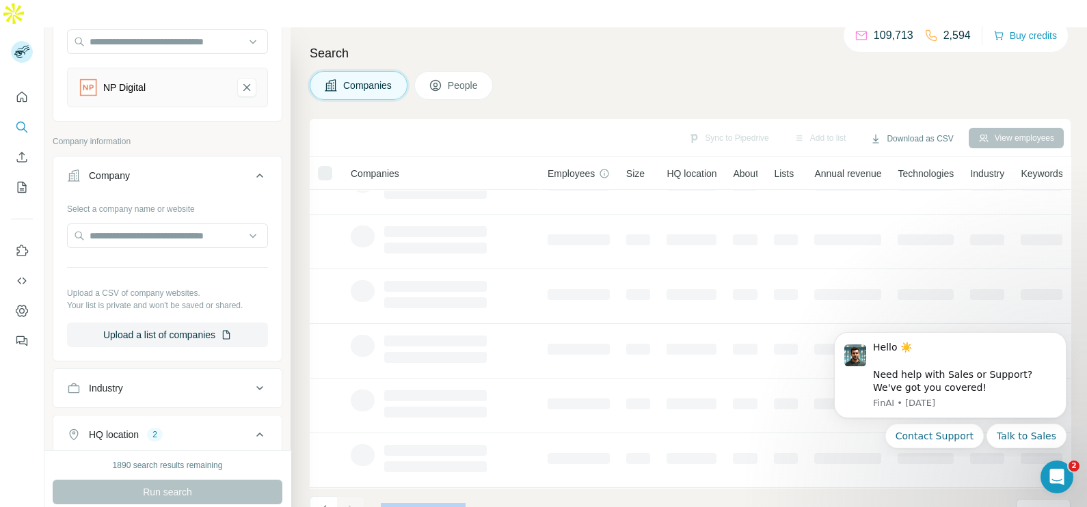
click at [353, 496] on div at bounding box center [350, 509] width 27 height 27
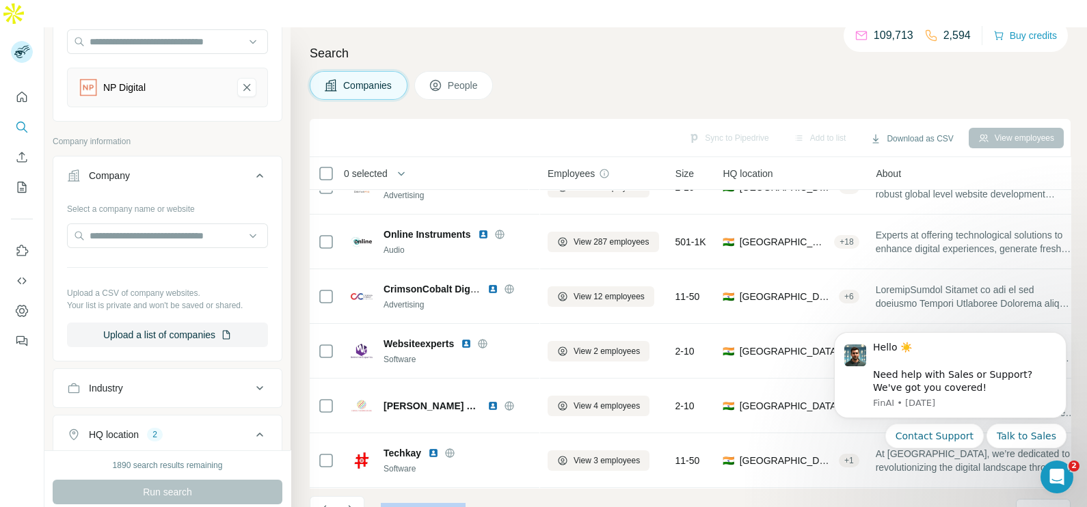
drag, startPoint x: 1166, startPoint y: 804, endPoint x: 830, endPoint y: 409, distance: 518.8
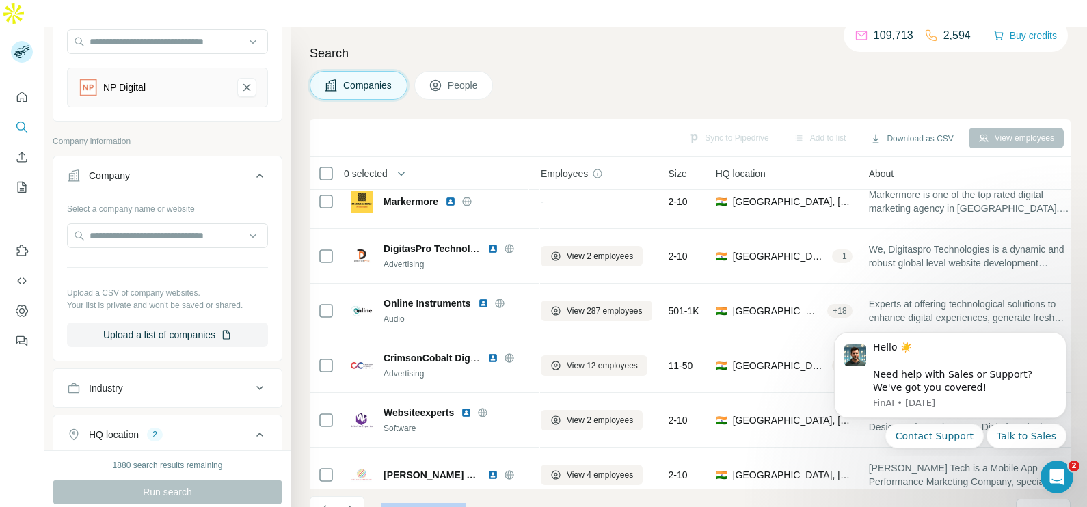
scroll to position [173, 7]
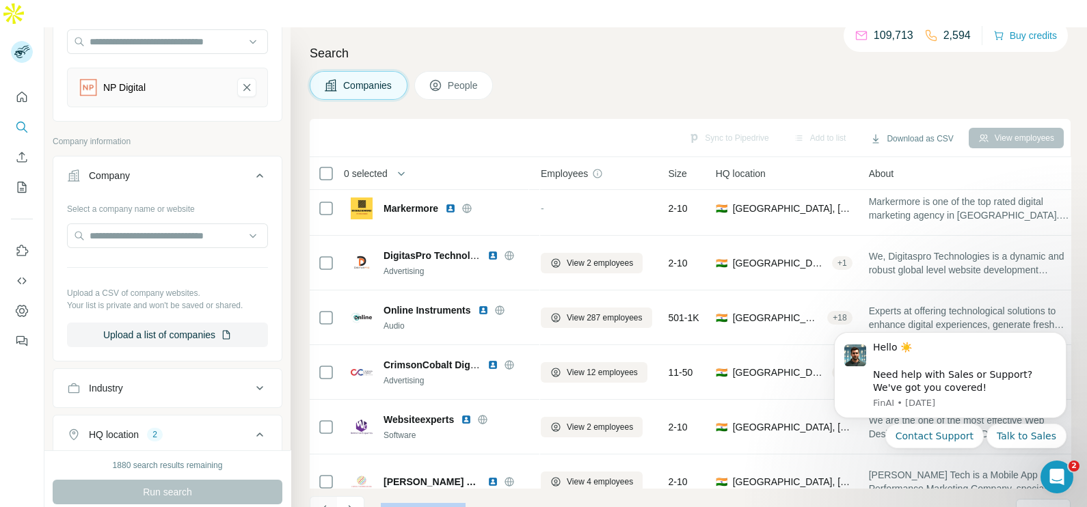
click at [324, 503] on icon "Navigate to previous page" at bounding box center [324, 510] width 14 height 14
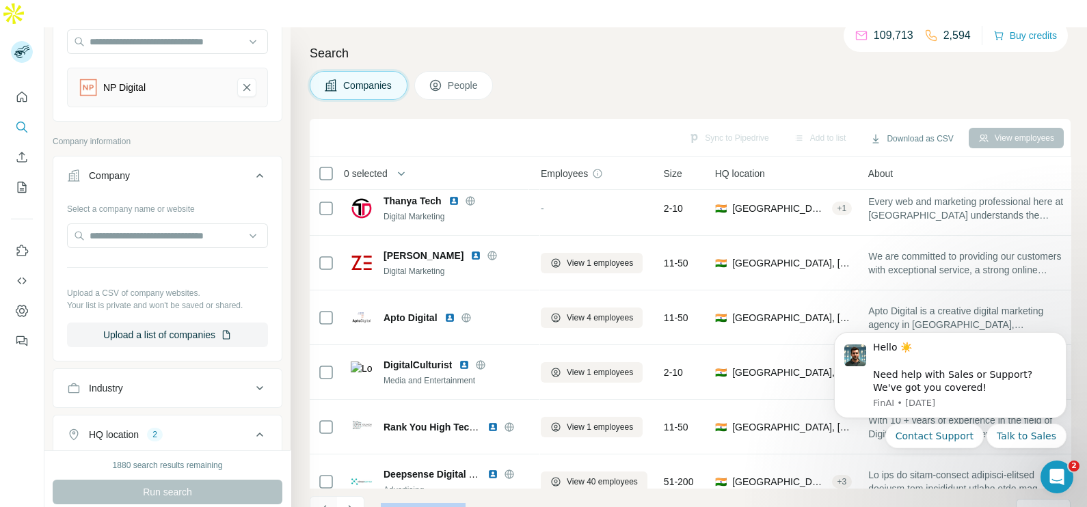
click at [324, 503] on icon "Navigate to previous page" at bounding box center [324, 510] width 14 height 14
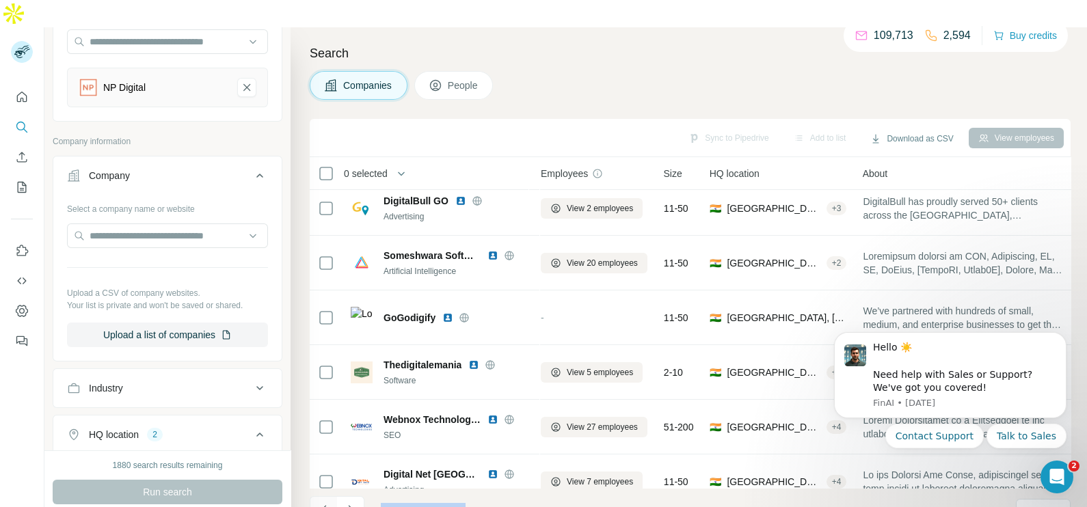
click at [324, 503] on icon "Navigate to previous page" at bounding box center [324, 510] width 14 height 14
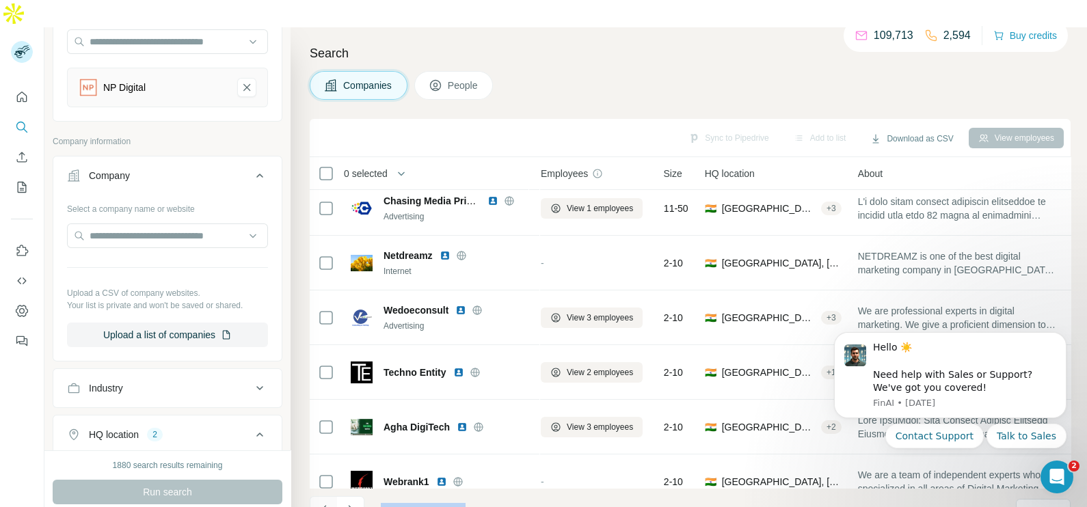
click at [324, 503] on icon "Navigate to previous page" at bounding box center [324, 510] width 14 height 14
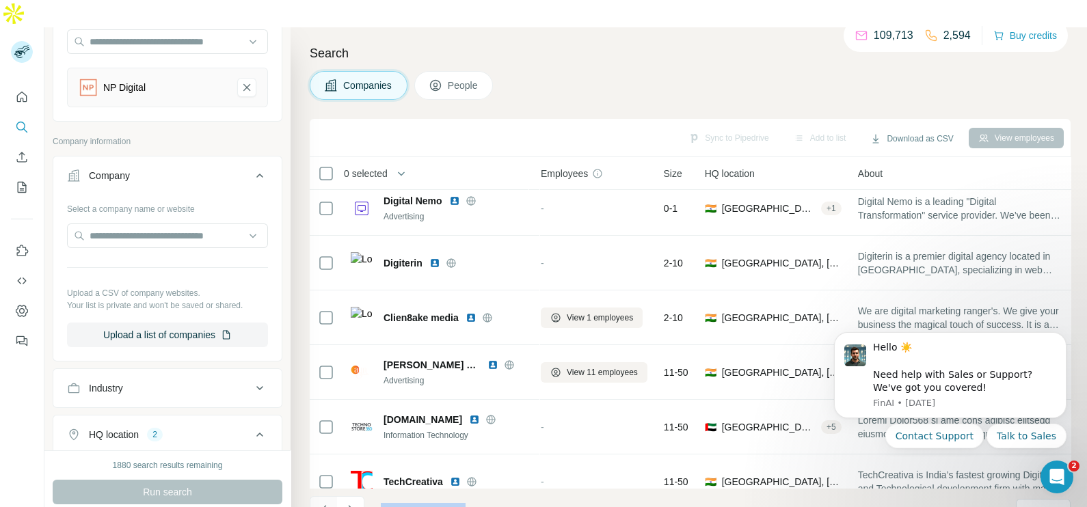
click at [324, 503] on icon "Navigate to previous page" at bounding box center [324, 510] width 14 height 14
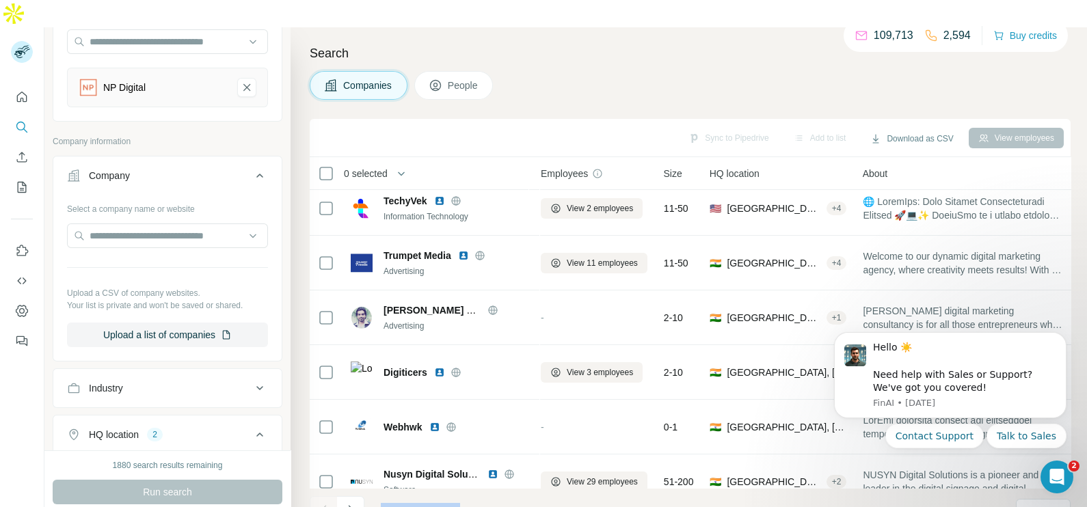
click at [324, 496] on div at bounding box center [323, 509] width 27 height 27
drag, startPoint x: 324, startPoint y: 483, endPoint x: 345, endPoint y: 496, distance: 24.9
click at [345, 496] on button "Navigate to next page" at bounding box center [350, 509] width 27 height 27
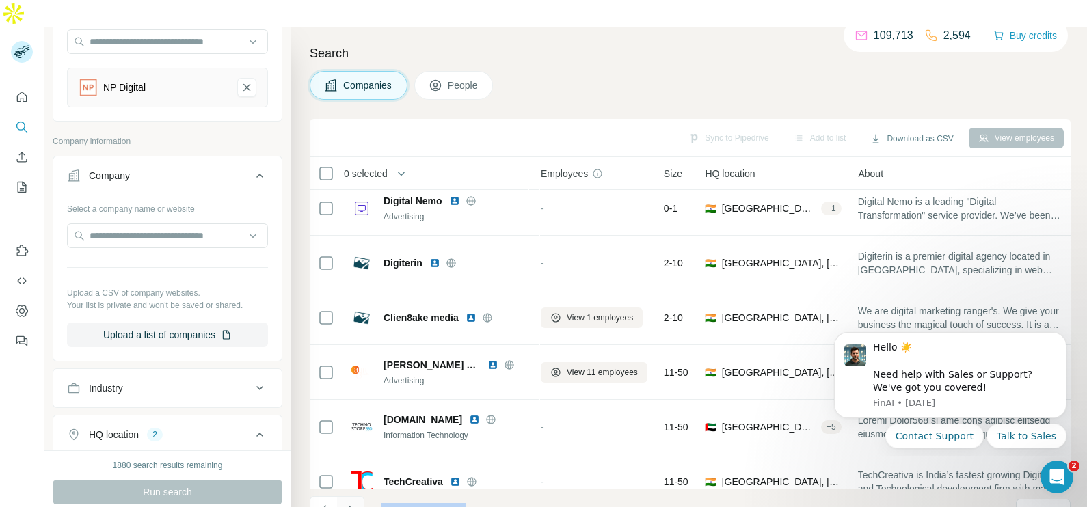
click at [347, 503] on icon "Navigate to next page" at bounding box center [351, 510] width 14 height 14
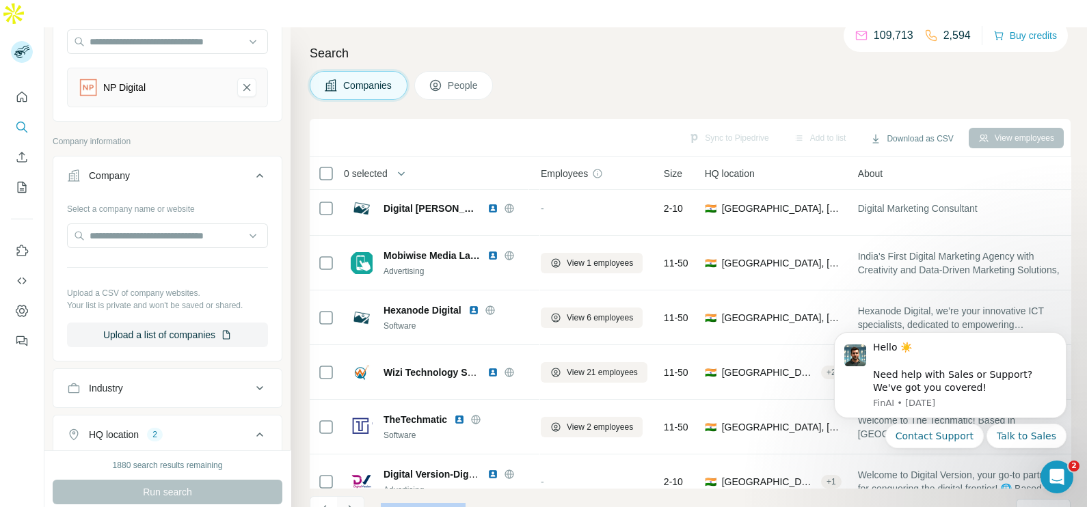
click at [347, 503] on icon "Navigate to next page" at bounding box center [351, 510] width 14 height 14
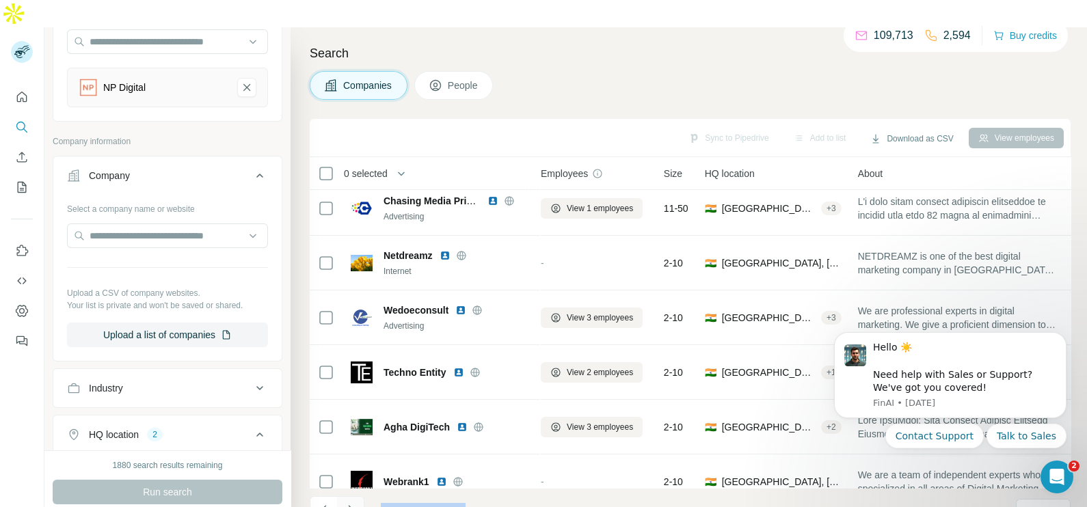
click at [347, 503] on icon "Navigate to next page" at bounding box center [351, 510] width 14 height 14
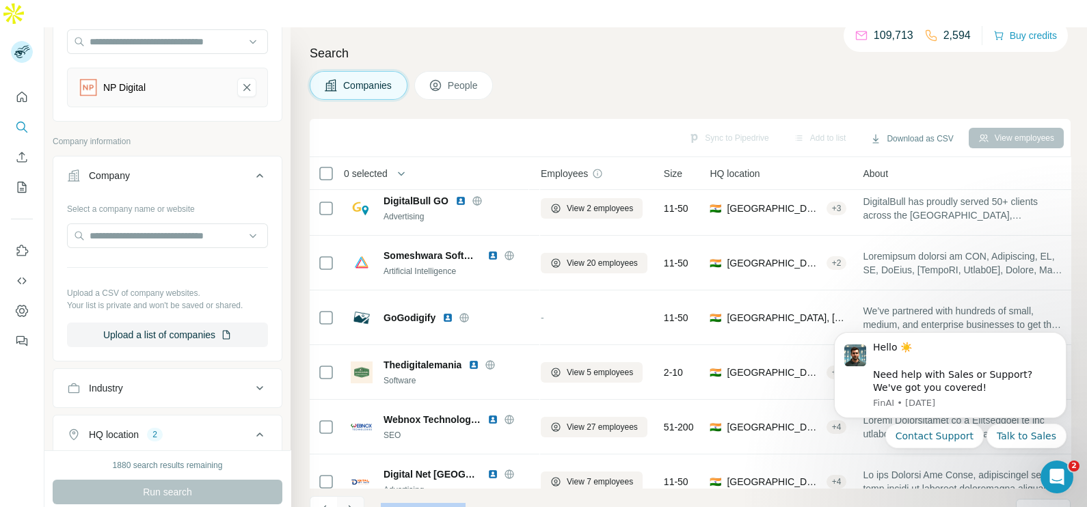
click at [347, 503] on icon "Navigate to next page" at bounding box center [351, 510] width 14 height 14
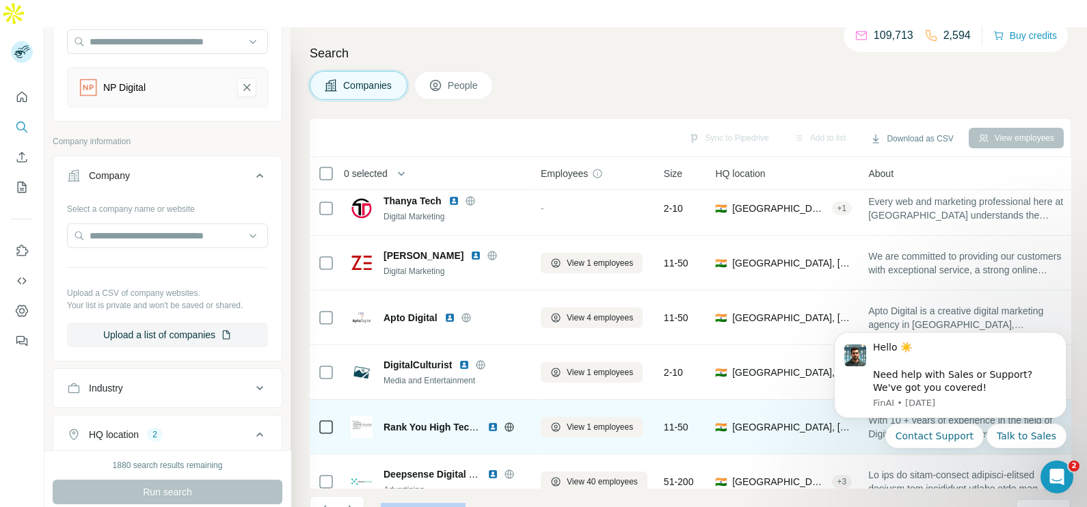
scroll to position [256, 7]
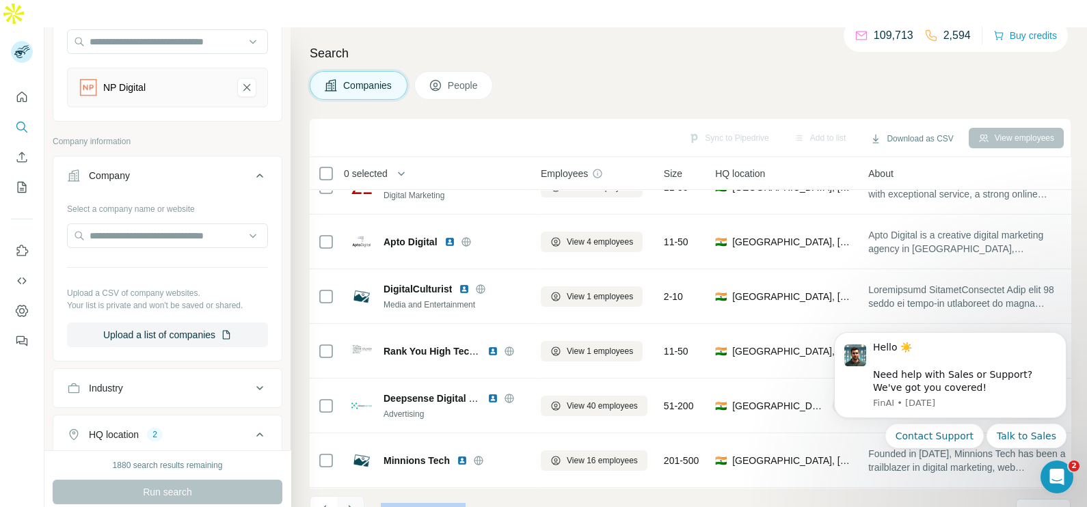
click at [352, 505] on icon "Navigate to next page" at bounding box center [350, 509] width 5 height 9
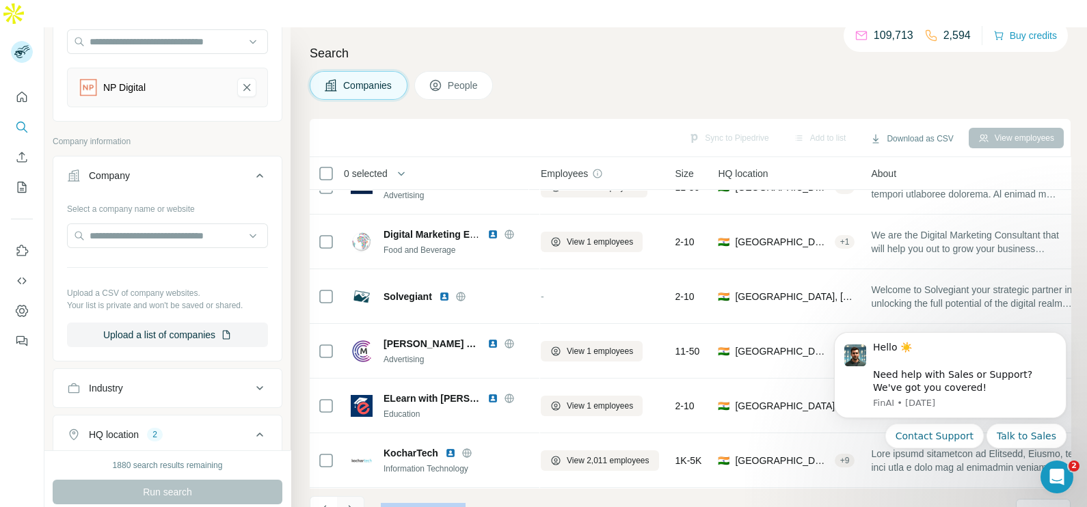
click at [352, 505] on icon "Navigate to next page" at bounding box center [350, 509] width 5 height 9
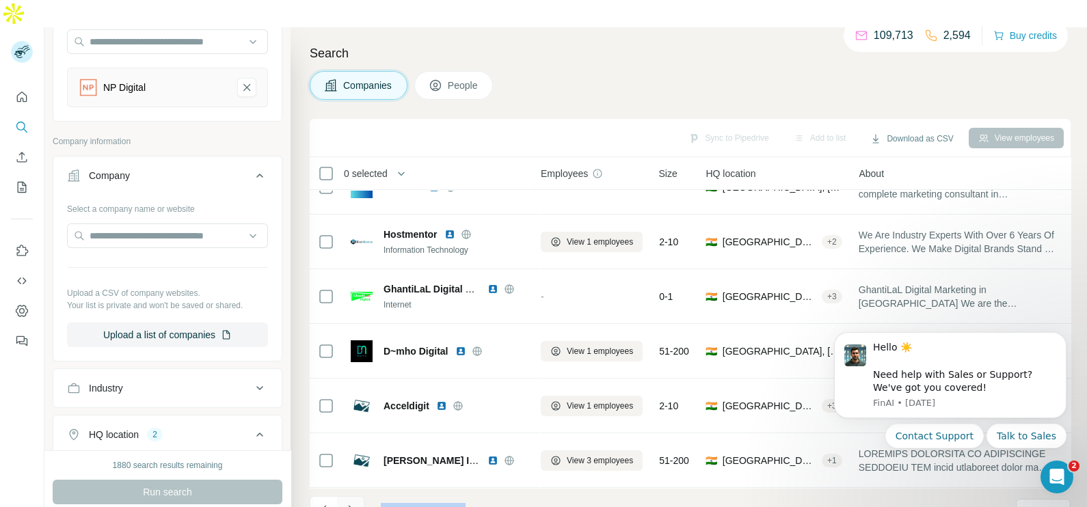
click at [352, 505] on icon "Navigate to next page" at bounding box center [350, 509] width 5 height 9
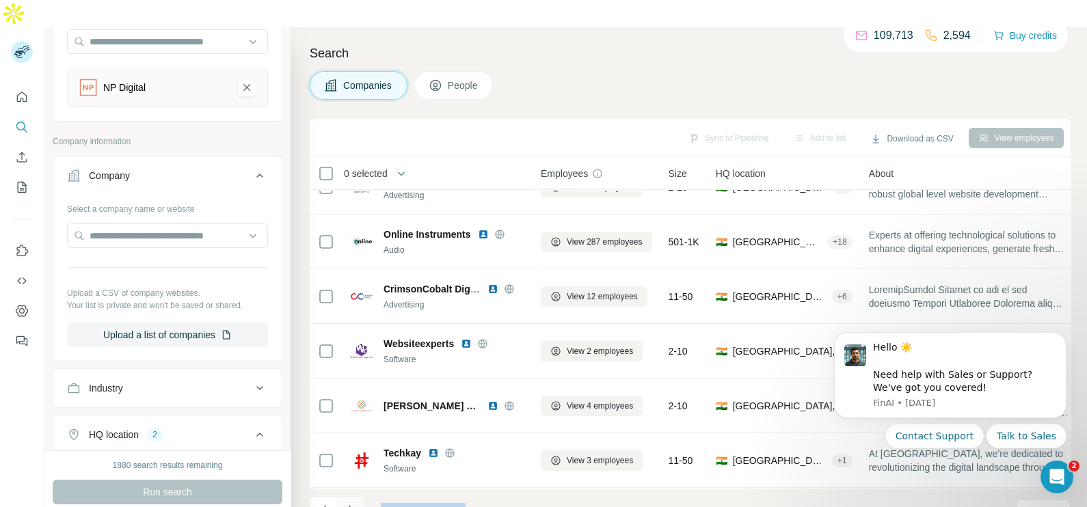
click at [352, 505] on icon "Navigate to next page" at bounding box center [350, 509] width 5 height 9
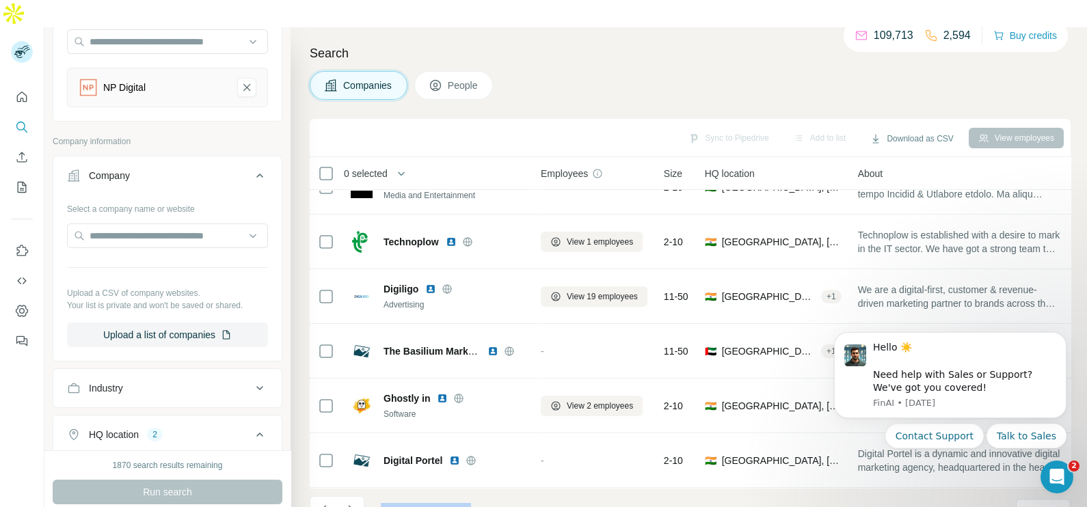
click at [462, 79] on span "People" at bounding box center [463, 86] width 31 height 14
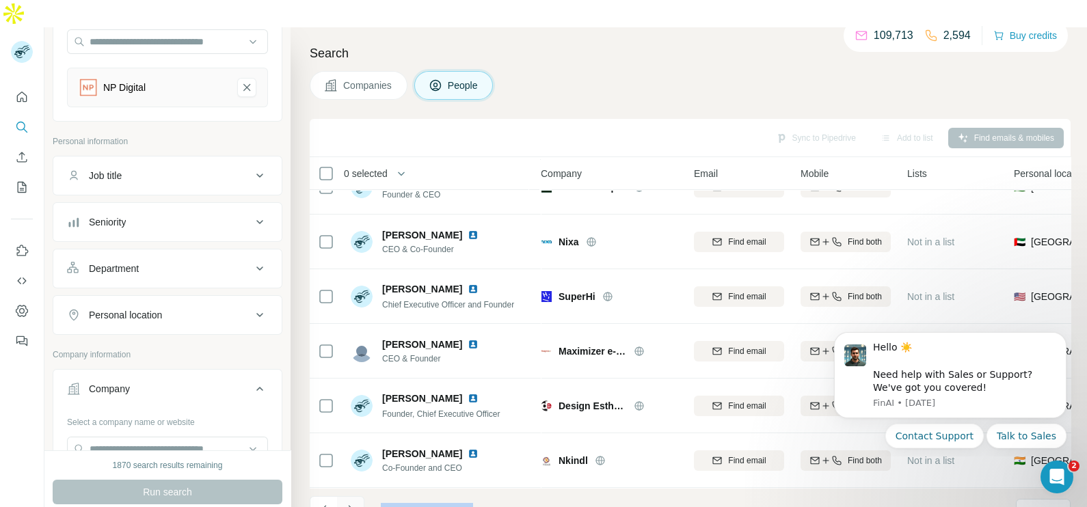
click at [349, 505] on icon "Navigate to next page" at bounding box center [350, 509] width 5 height 9
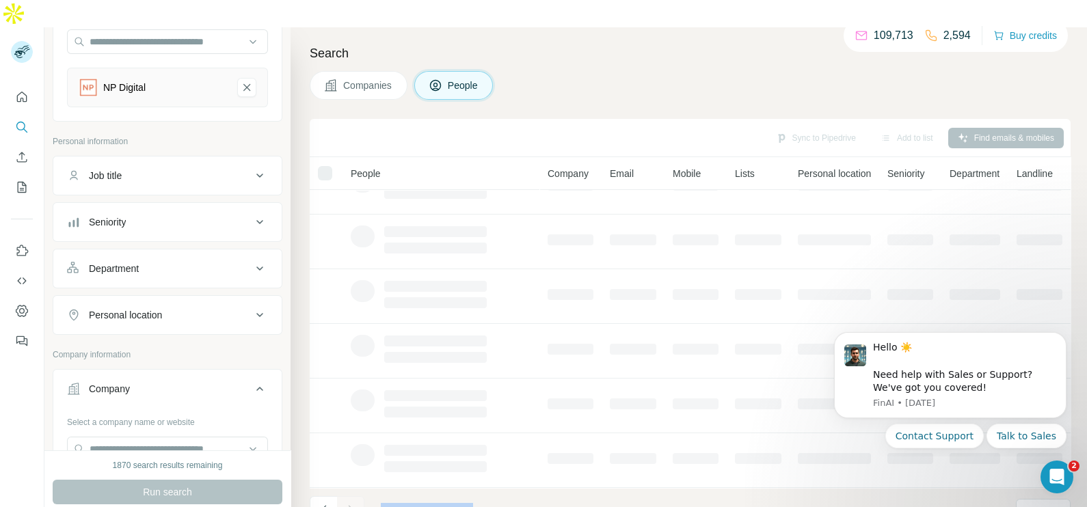
scroll to position [256, 0]
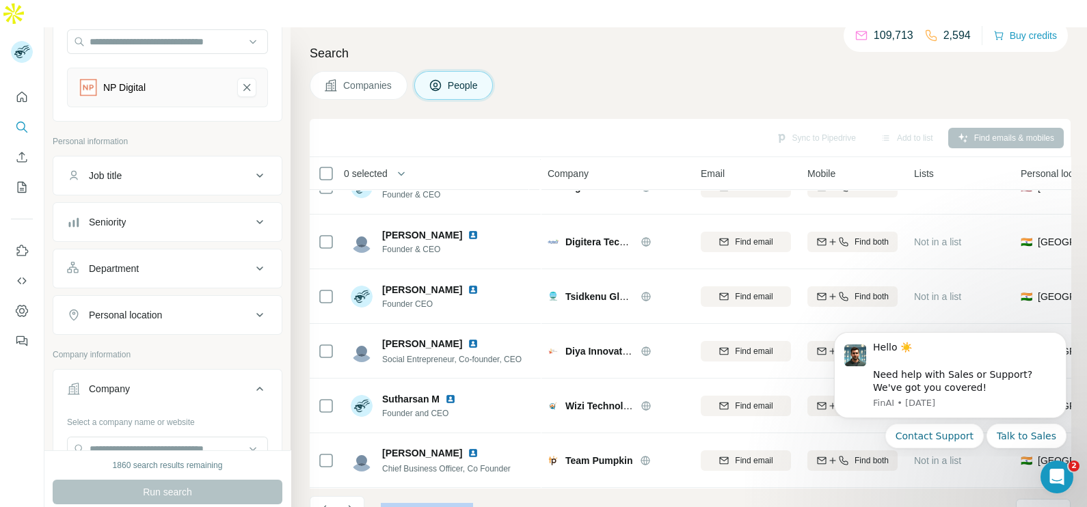
click at [566, 488] on footer "31 - 40 of 5,925 results Rows per page 10" at bounding box center [690, 511] width 761 height 46
click at [349, 503] on icon "Navigate to next page" at bounding box center [351, 510] width 14 height 14
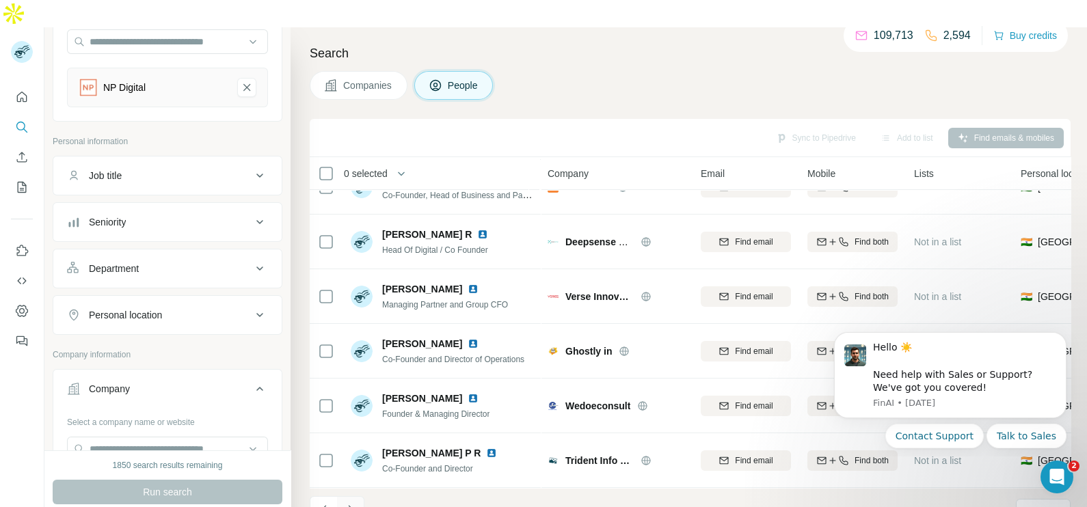
click at [357, 496] on button "Navigate to next page" at bounding box center [350, 509] width 27 height 27
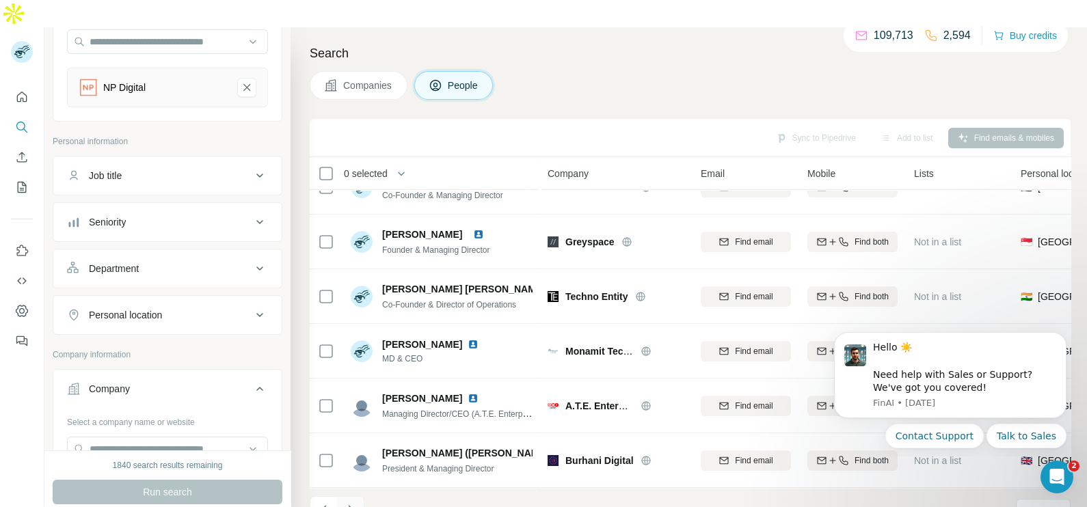
click at [357, 496] on button "Navigate to next page" at bounding box center [350, 509] width 27 height 27
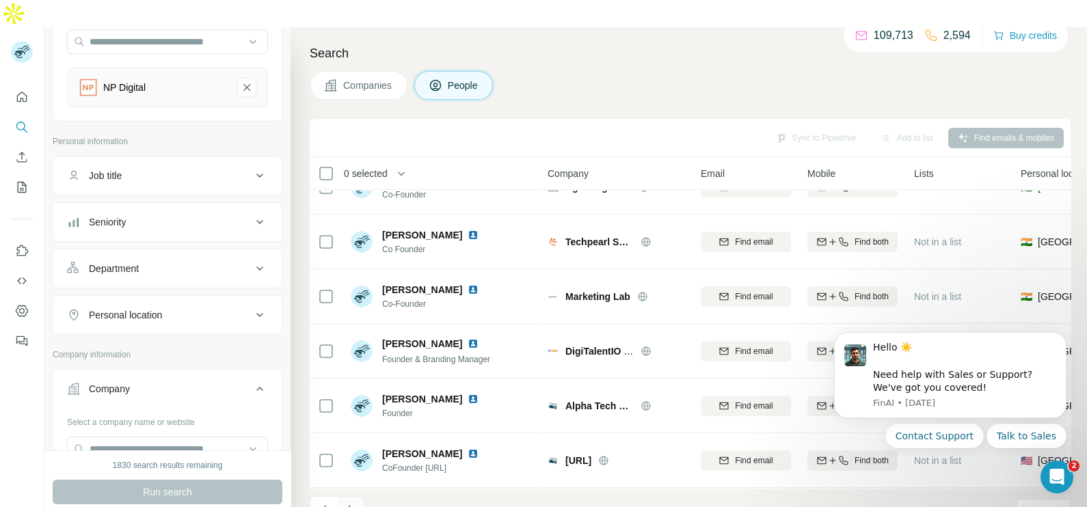
click at [351, 503] on icon "Navigate to next page" at bounding box center [351, 510] width 14 height 14
click at [351, 505] on icon "Navigate to next page" at bounding box center [350, 509] width 5 height 9
click at [357, 496] on button "Navigate to next page" at bounding box center [350, 509] width 27 height 27
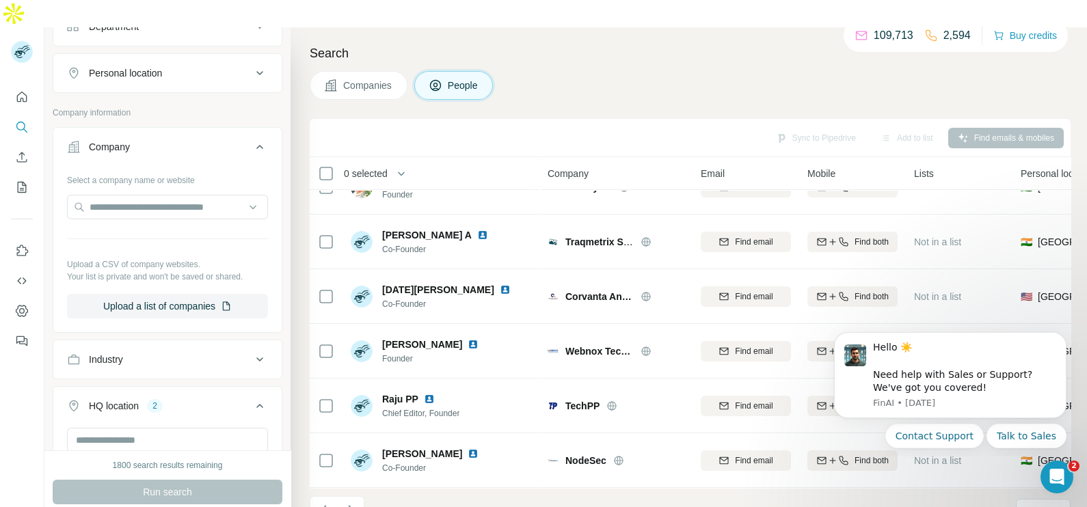
scroll to position [446, 0]
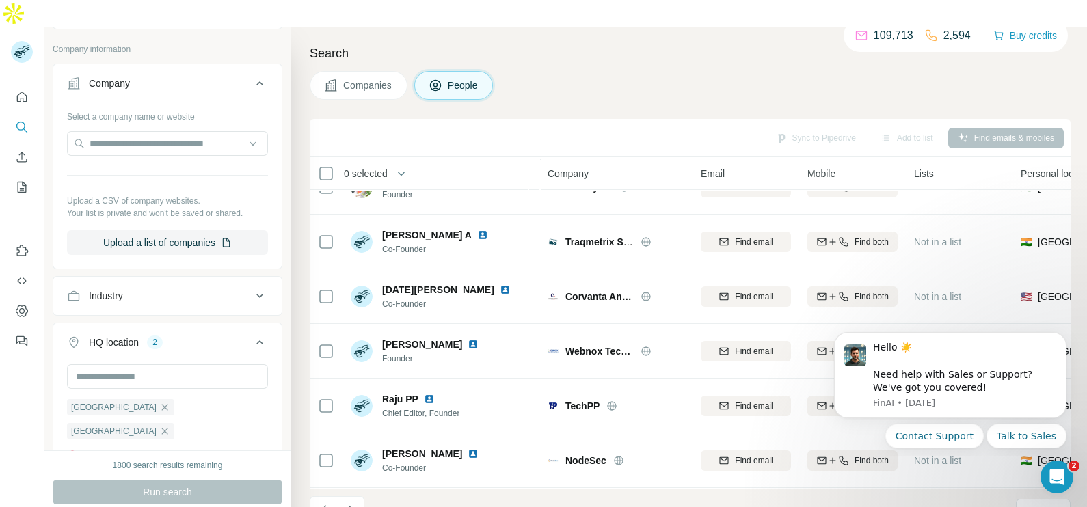
click at [366, 79] on span "Companies" at bounding box center [368, 86] width 50 height 14
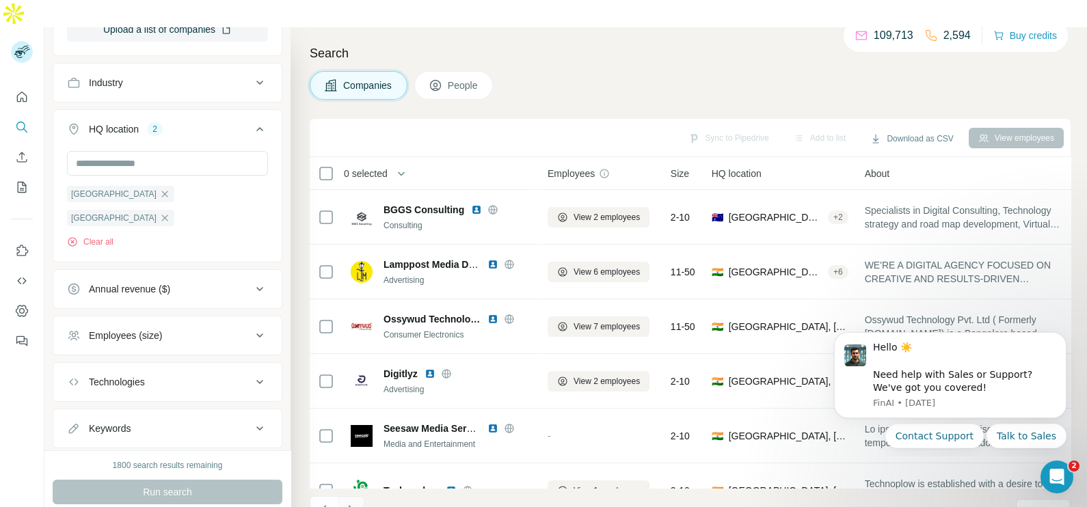
click at [353, 503] on icon "Navigate to next page" at bounding box center [351, 510] width 14 height 14
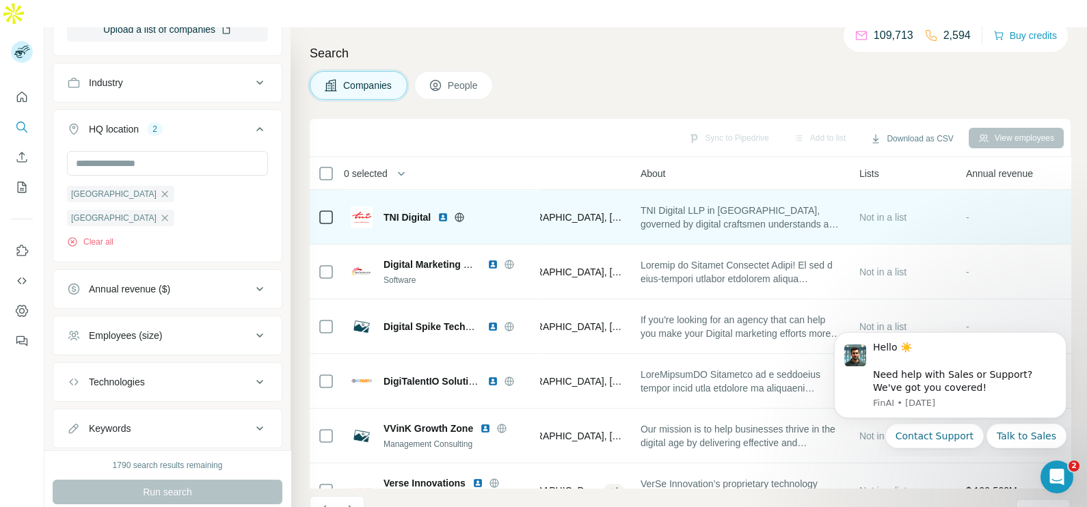
scroll to position [0, 381]
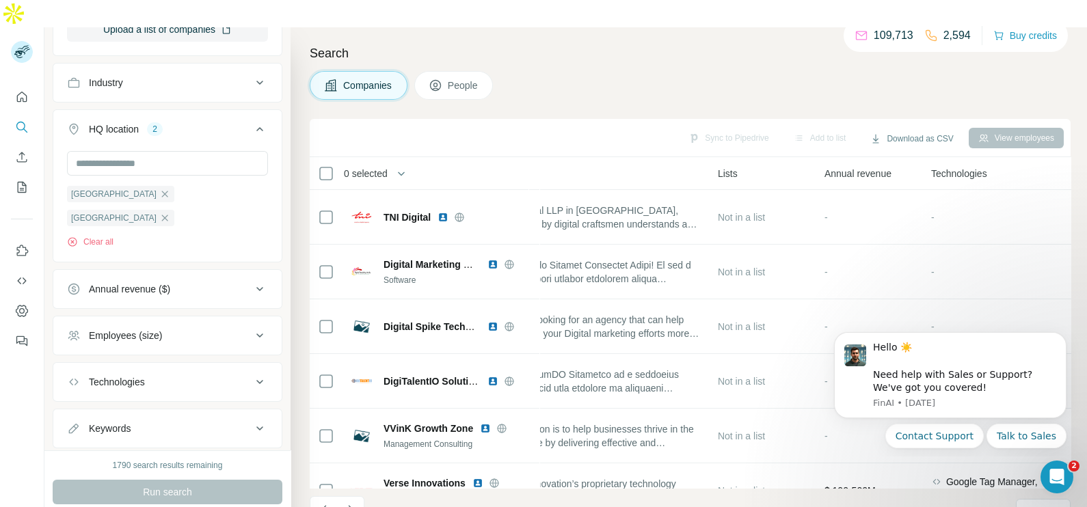
click at [457, 79] on span "People" at bounding box center [463, 86] width 31 height 14
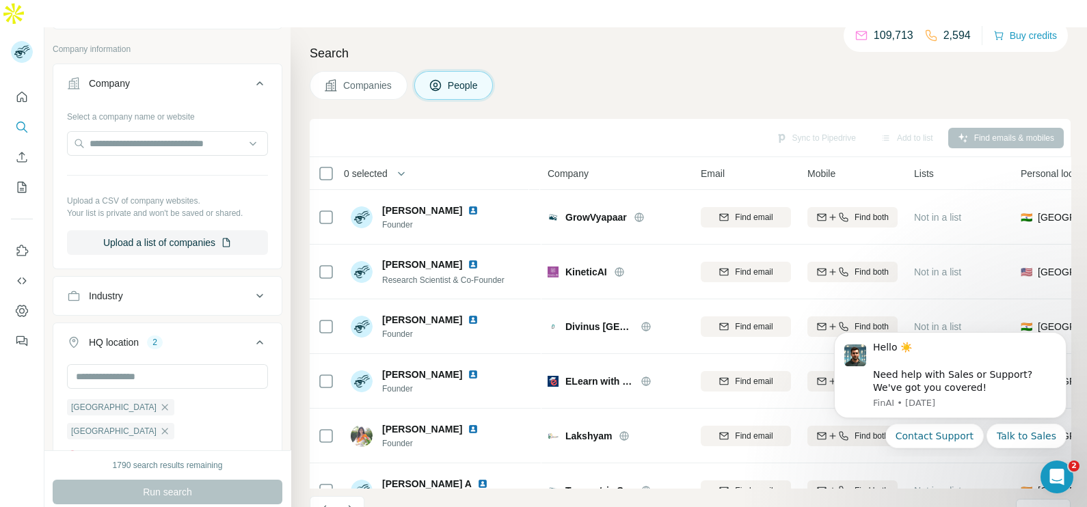
click at [603, 44] on h4 "Search" at bounding box center [690, 53] width 761 height 19
